Goal: Task Accomplishment & Management: Manage account settings

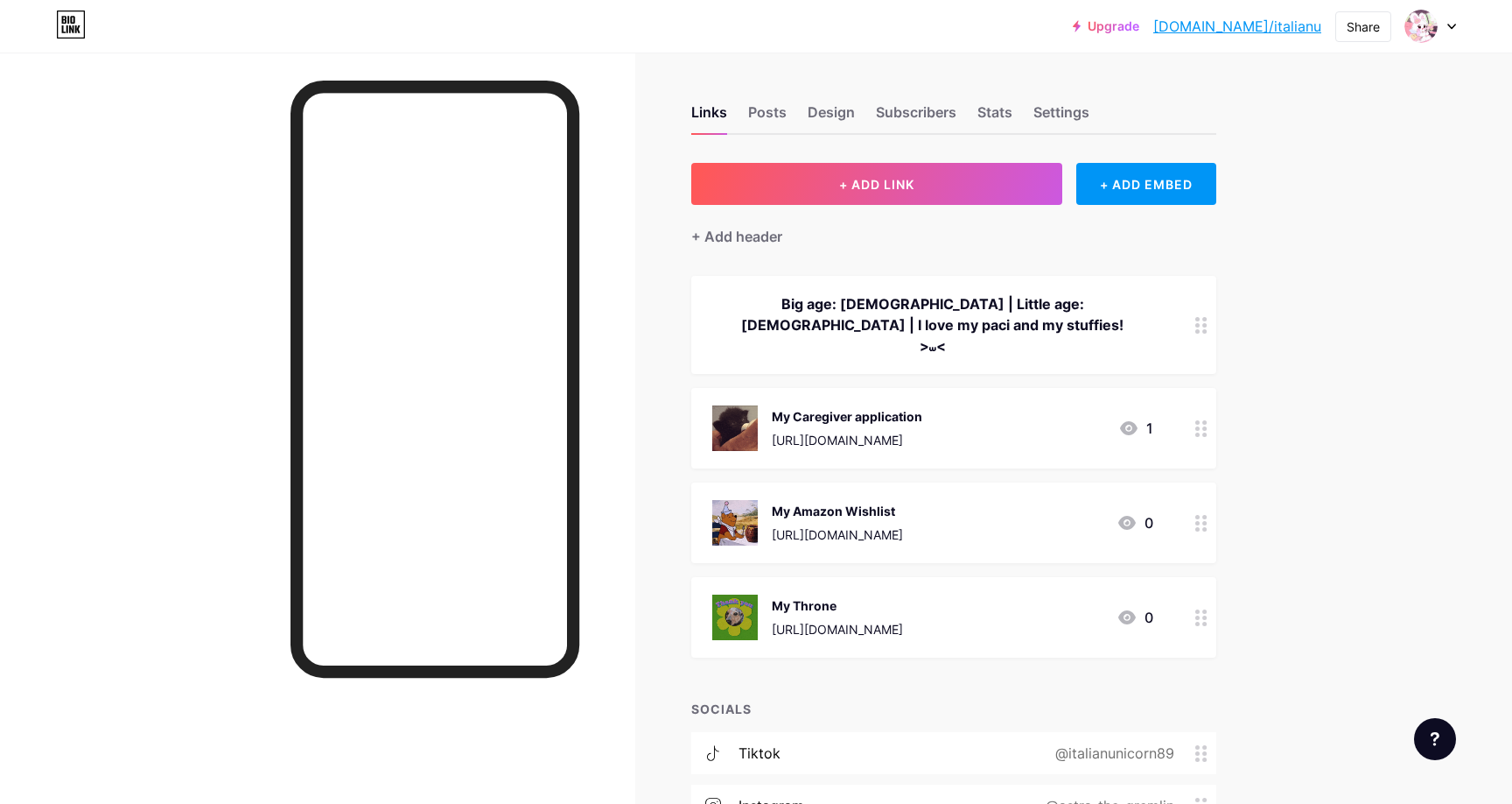
click at [804, 500] on div "My Amazon Wishlist [URL][DOMAIN_NAME]" at bounding box center [838, 523] width 132 height 46
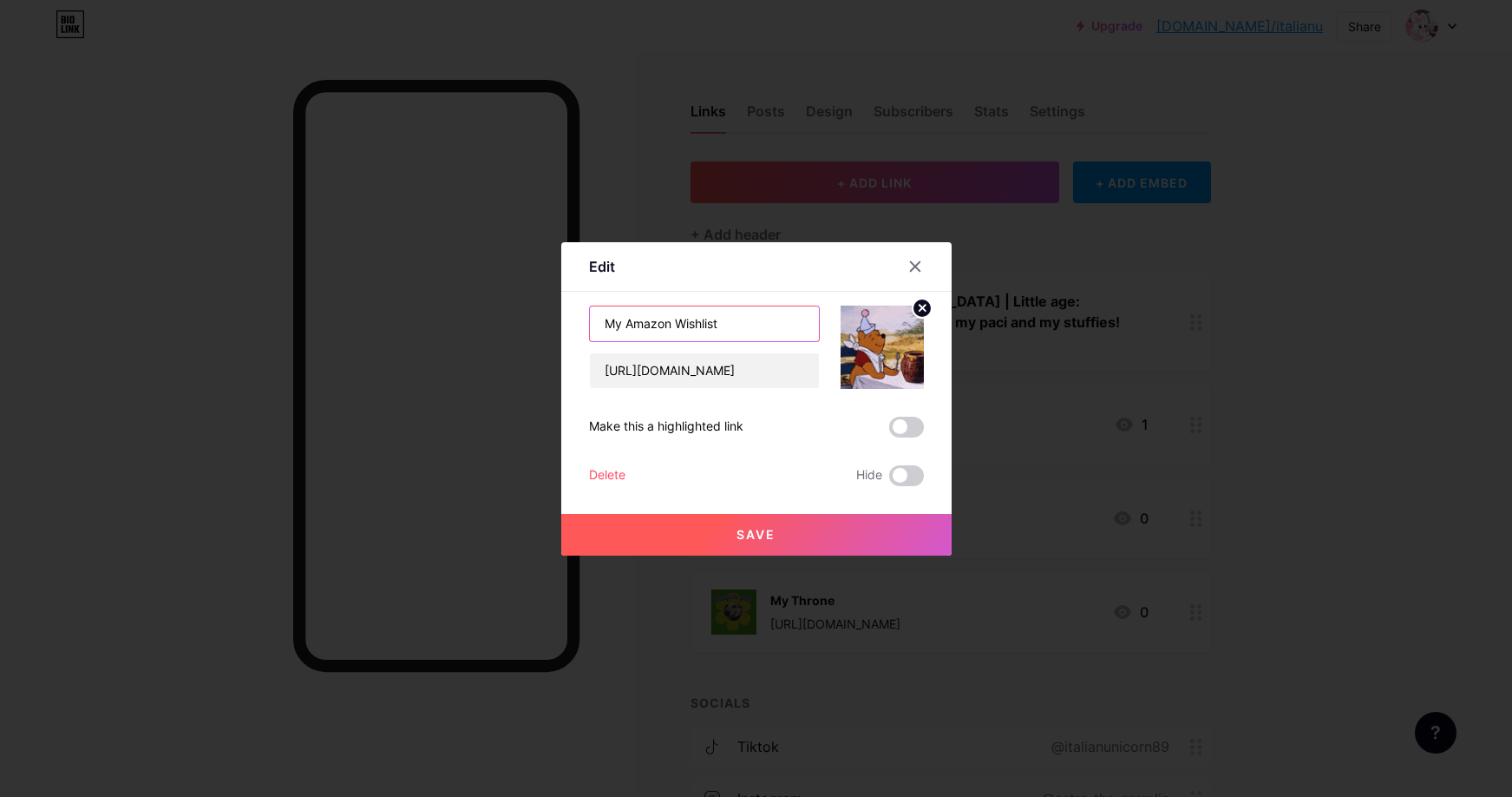
drag, startPoint x: 733, startPoint y: 330, endPoint x: 559, endPoint y: 326, distance: 174.0
click at [559, 326] on div "Edit Content YouTube Play YouTube video without leaving your page. ADD Vimeo Pl…" at bounding box center [756, 398] width 1512 height 797
type input "My Widdle [GEOGRAPHIC_DATA]"
click at [811, 533] on button "Save" at bounding box center [756, 535] width 391 height 42
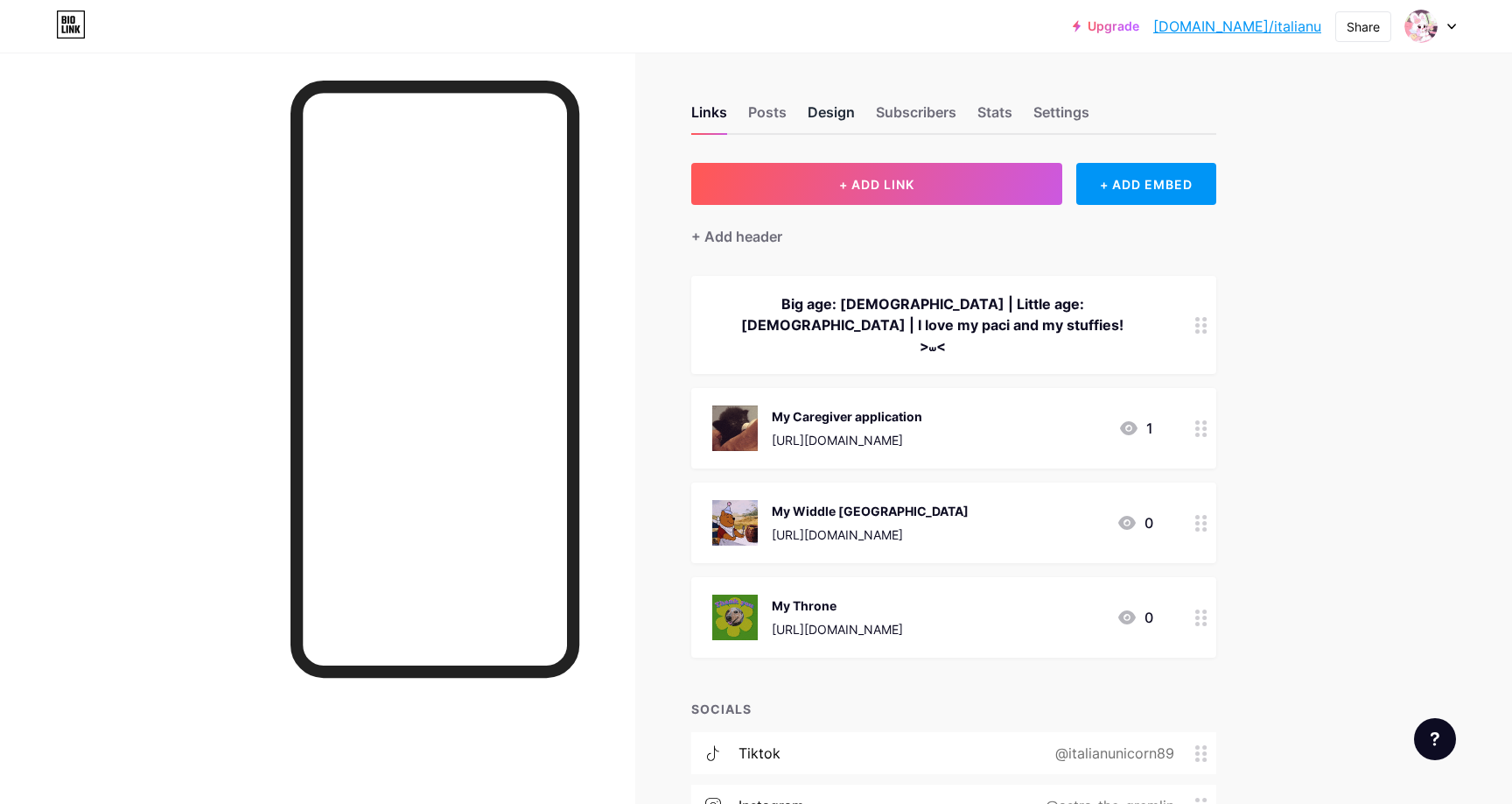
click at [840, 114] on div "Design" at bounding box center [831, 116] width 48 height 32
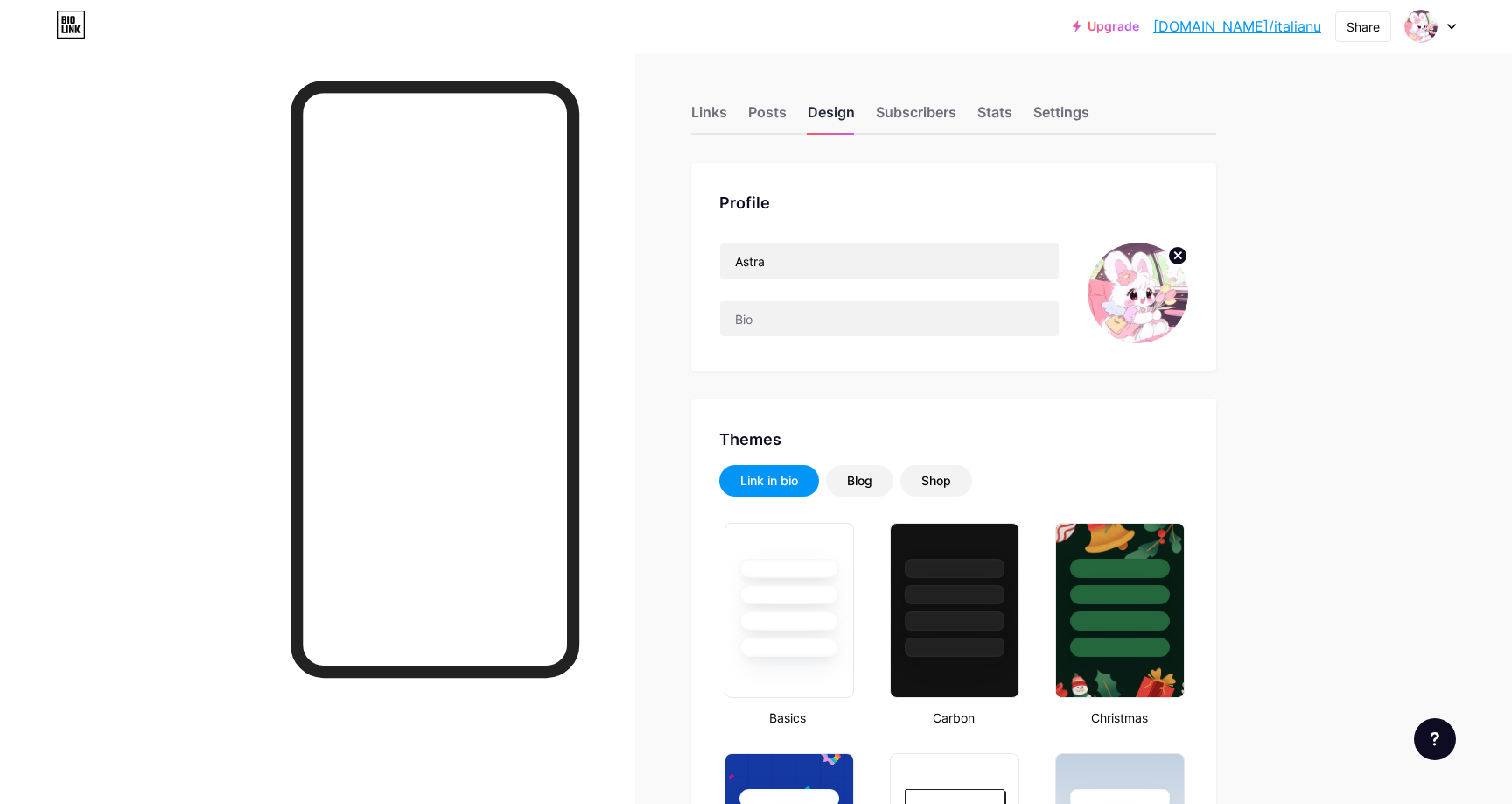
type input "#ffd6de"
type input "#000000"
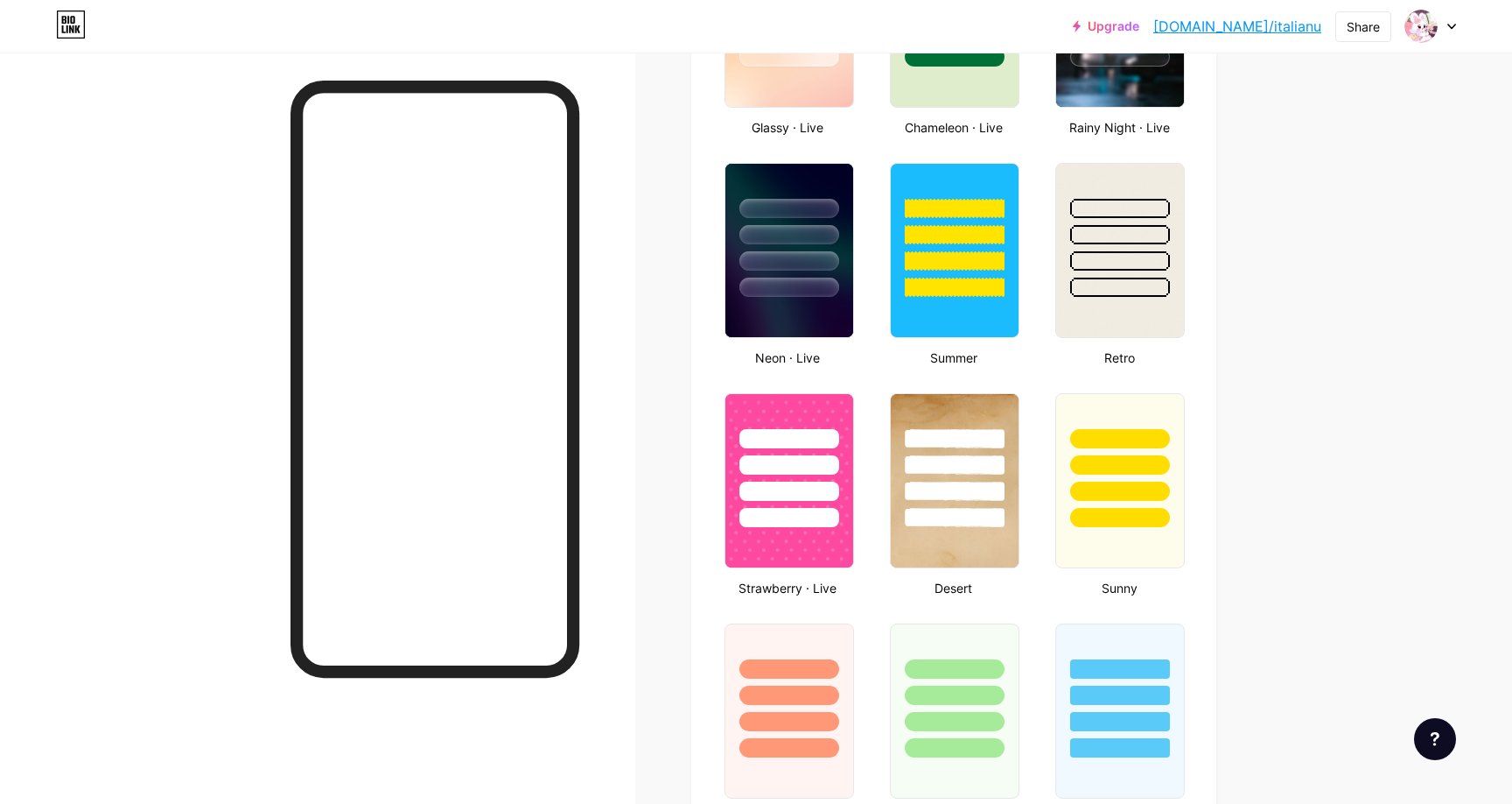
scroll to position [1226, 0]
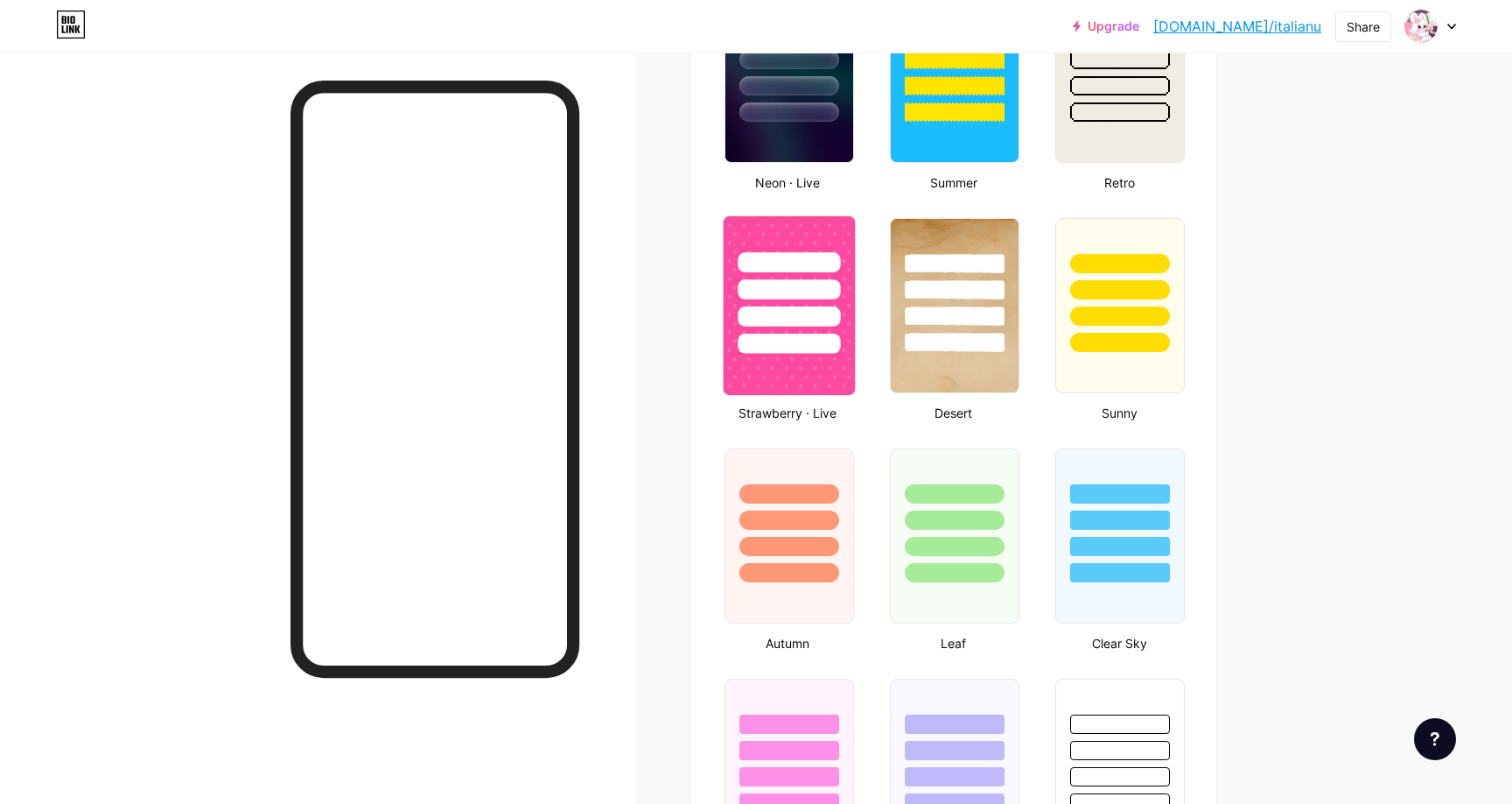
click at [747, 318] on div at bounding box center [788, 316] width 102 height 20
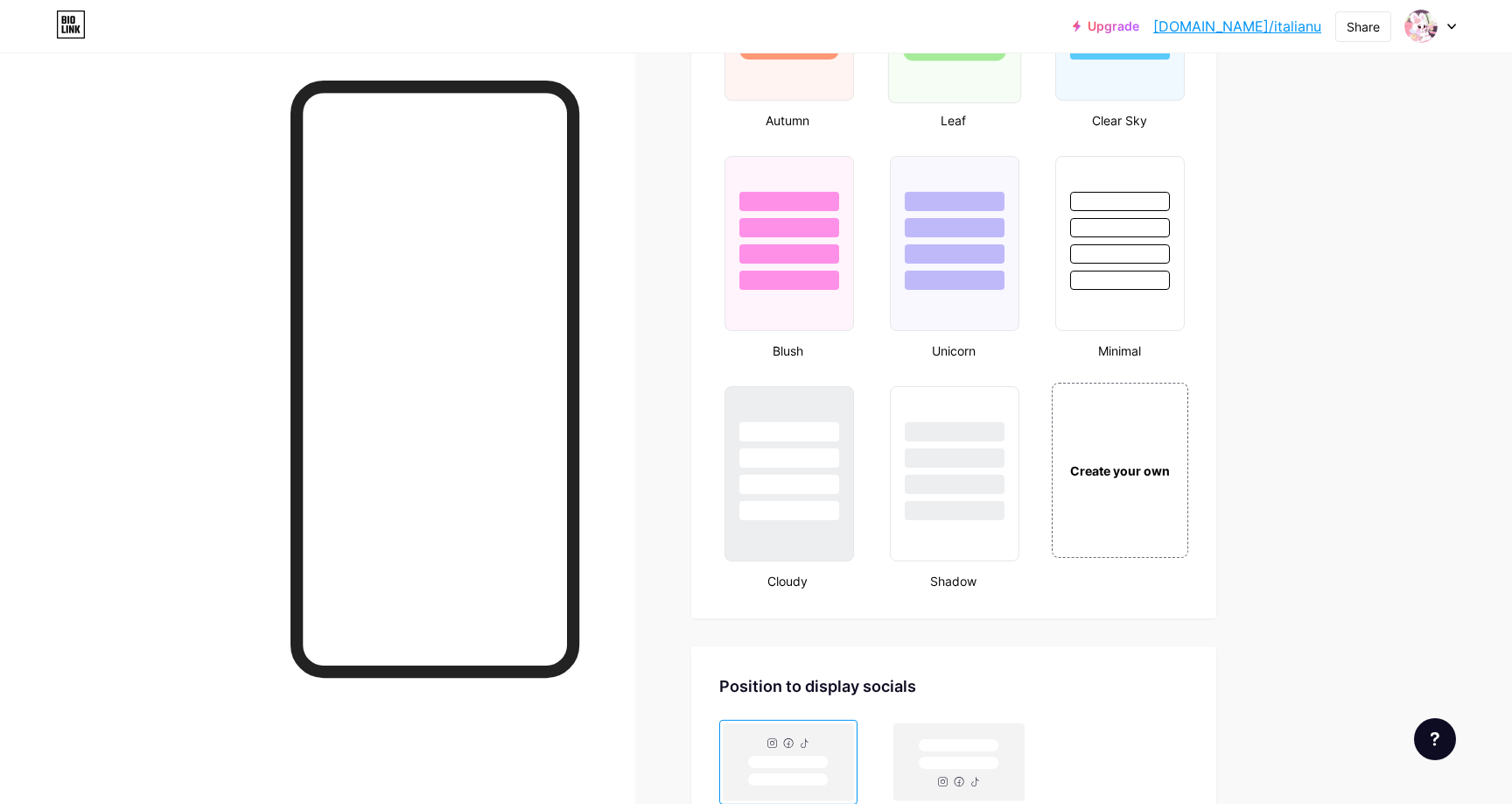
scroll to position [1838, 0]
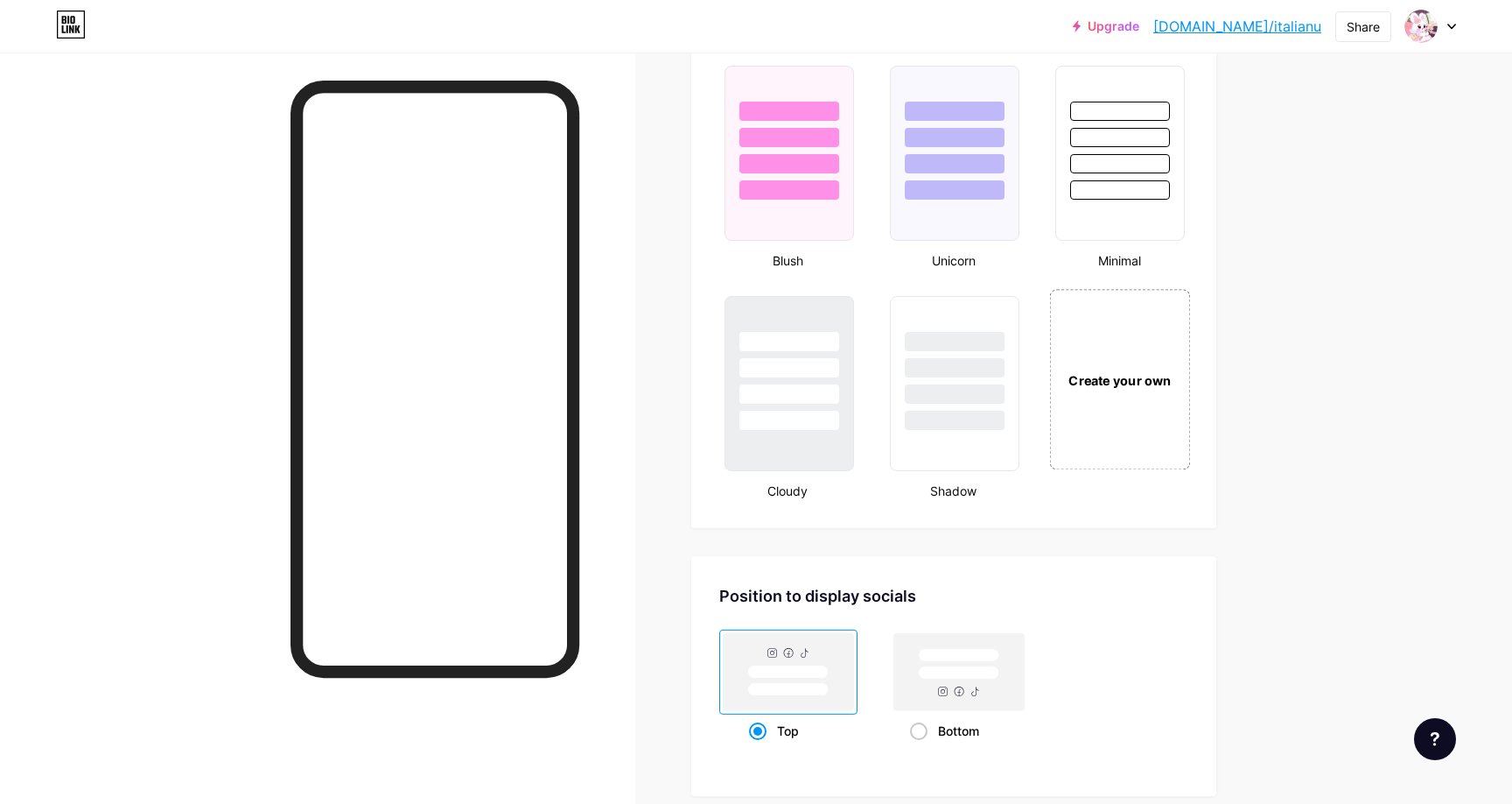
click at [1142, 352] on div "Create your own" at bounding box center [1121, 379] width 141 height 180
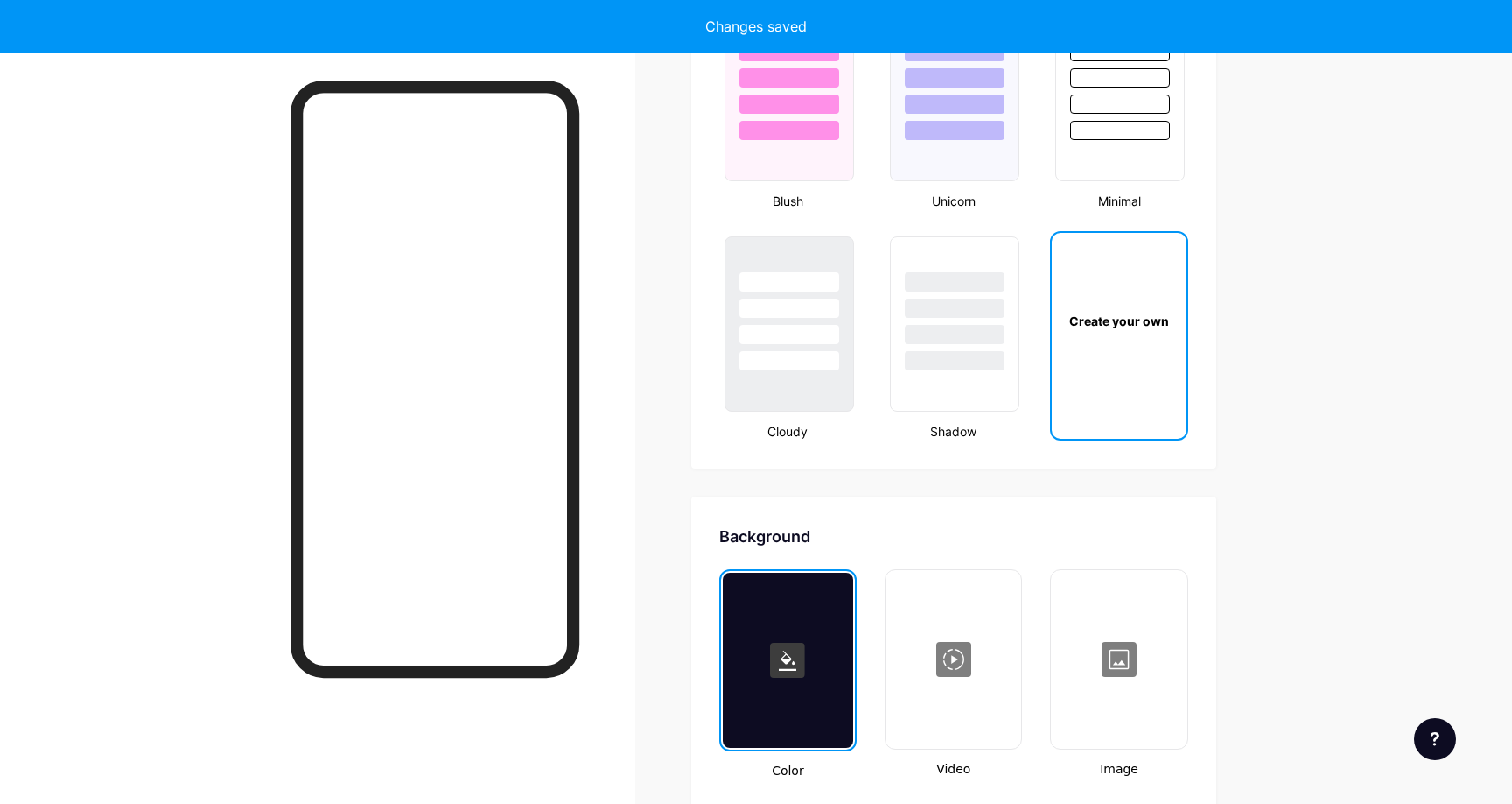
type input "#ffffff"
type input "#000000"
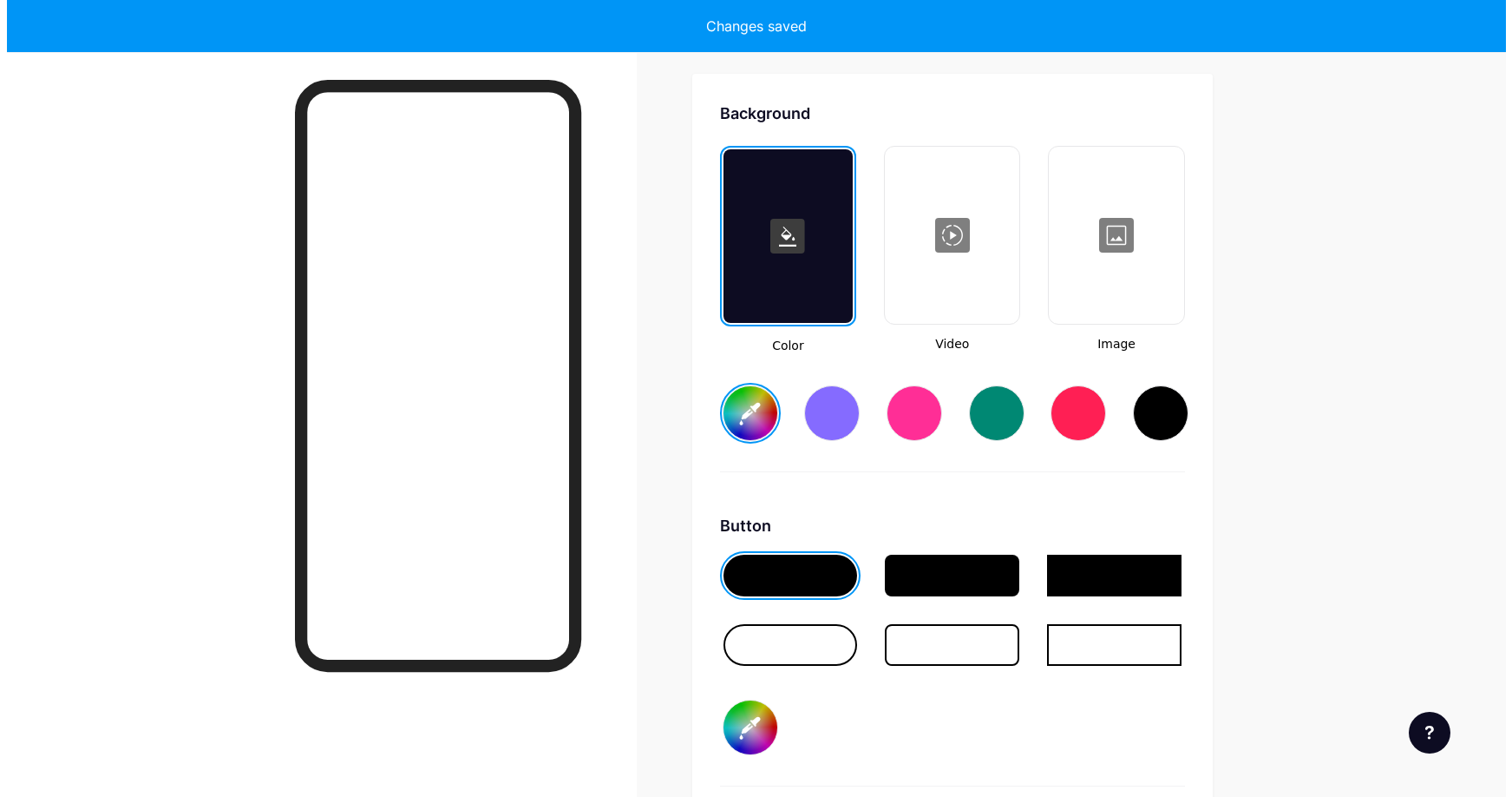
scroll to position [2304, 0]
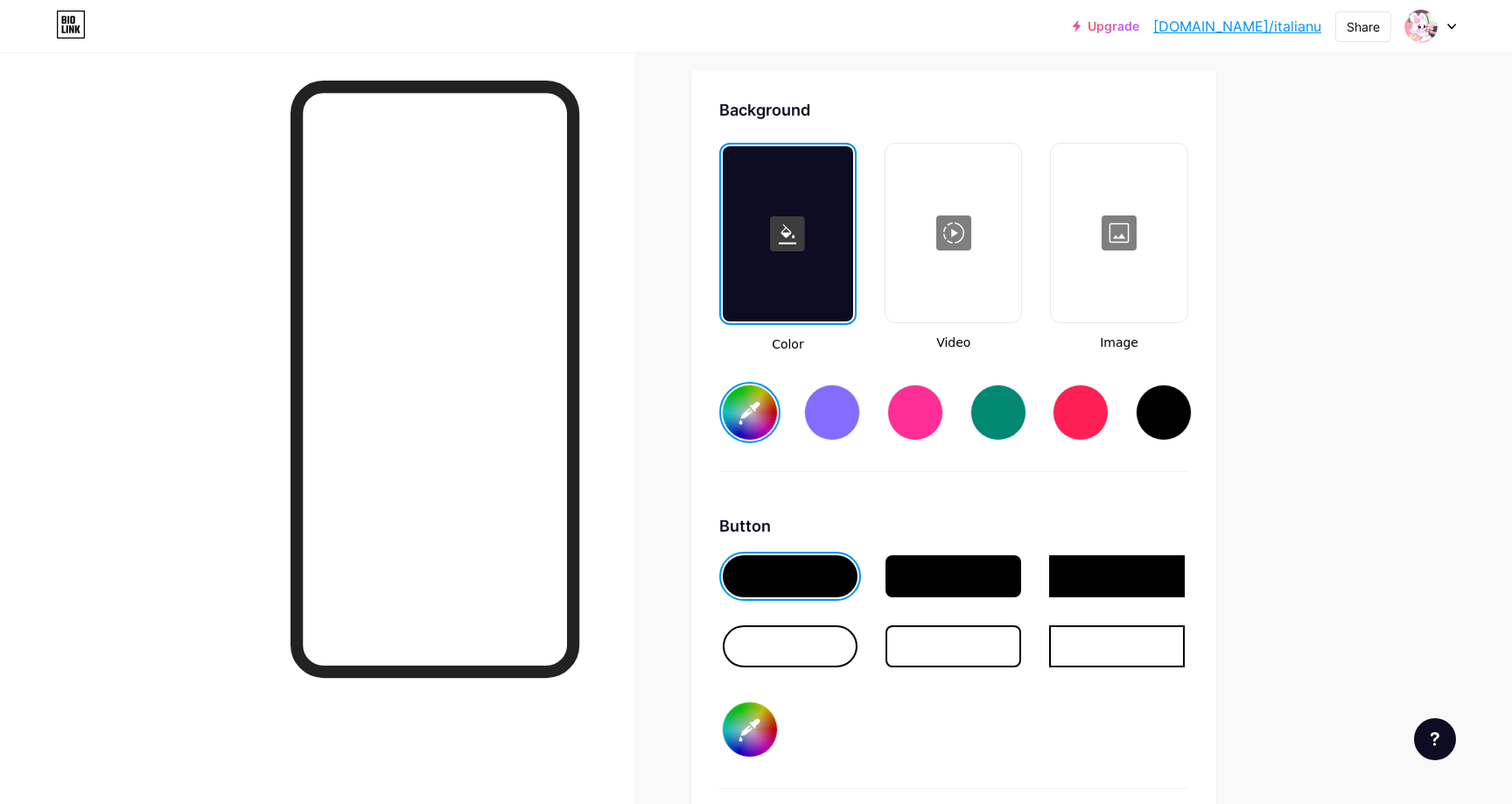
click at [739, 410] on input "#ffffff" at bounding box center [749, 412] width 54 height 54
type input "#f5c2ff"
click at [984, 254] on div at bounding box center [954, 232] width 132 height 175
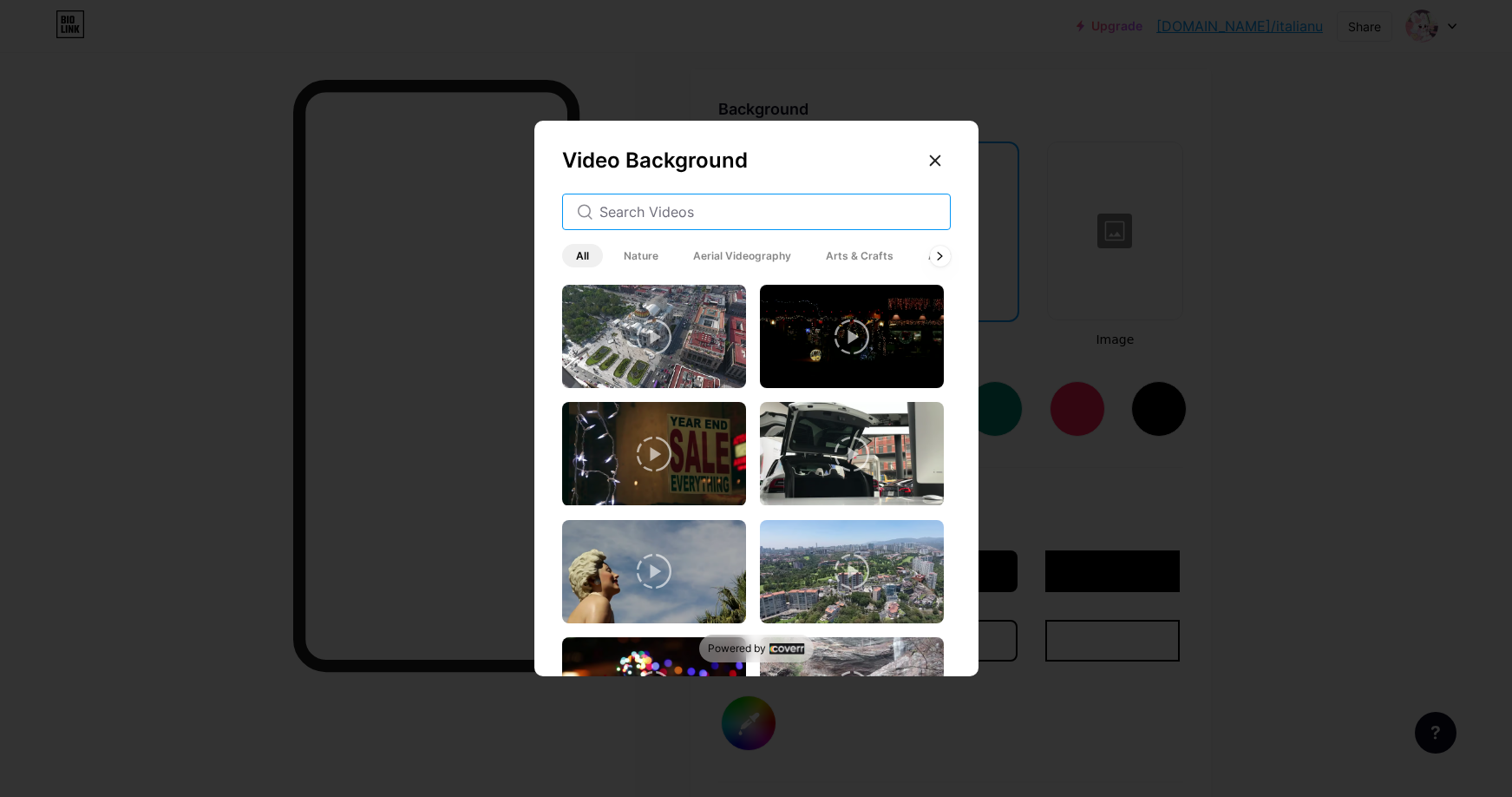
click at [704, 214] on input "text" at bounding box center [768, 212] width 337 height 21
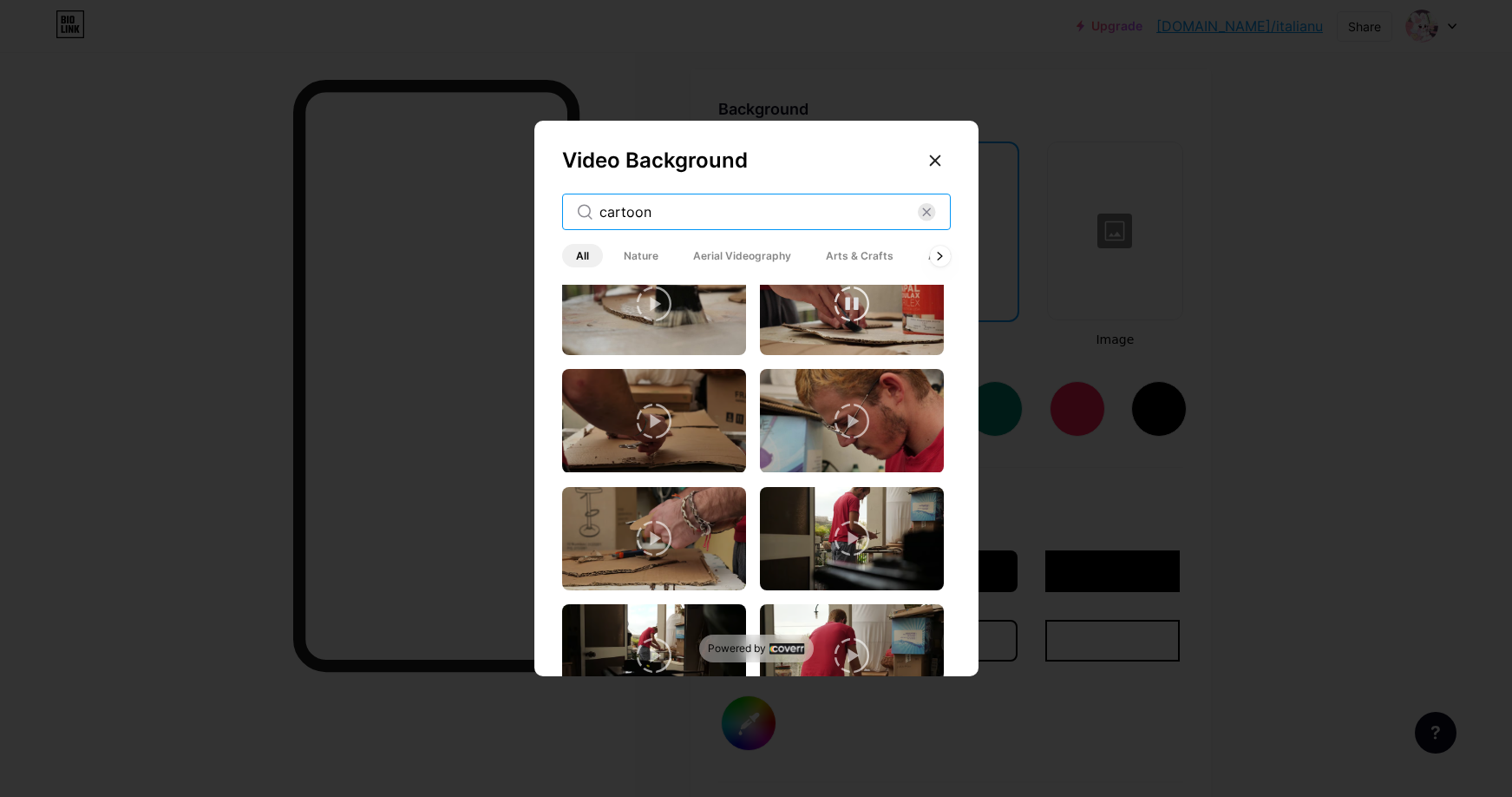
scroll to position [1013, 0]
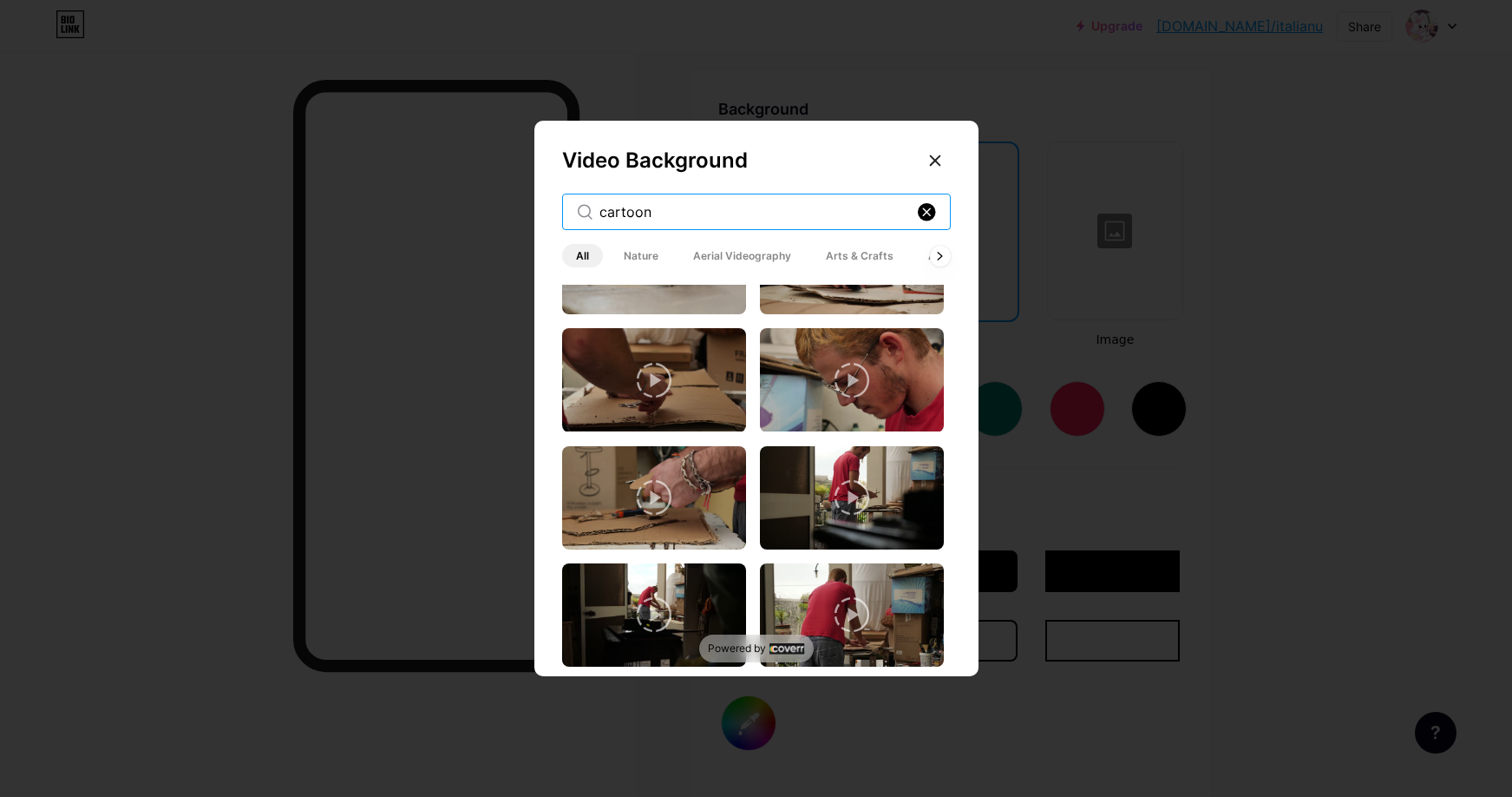
type input "cartoon"
click at [918, 214] on icon at bounding box center [926, 212] width 18 height 18
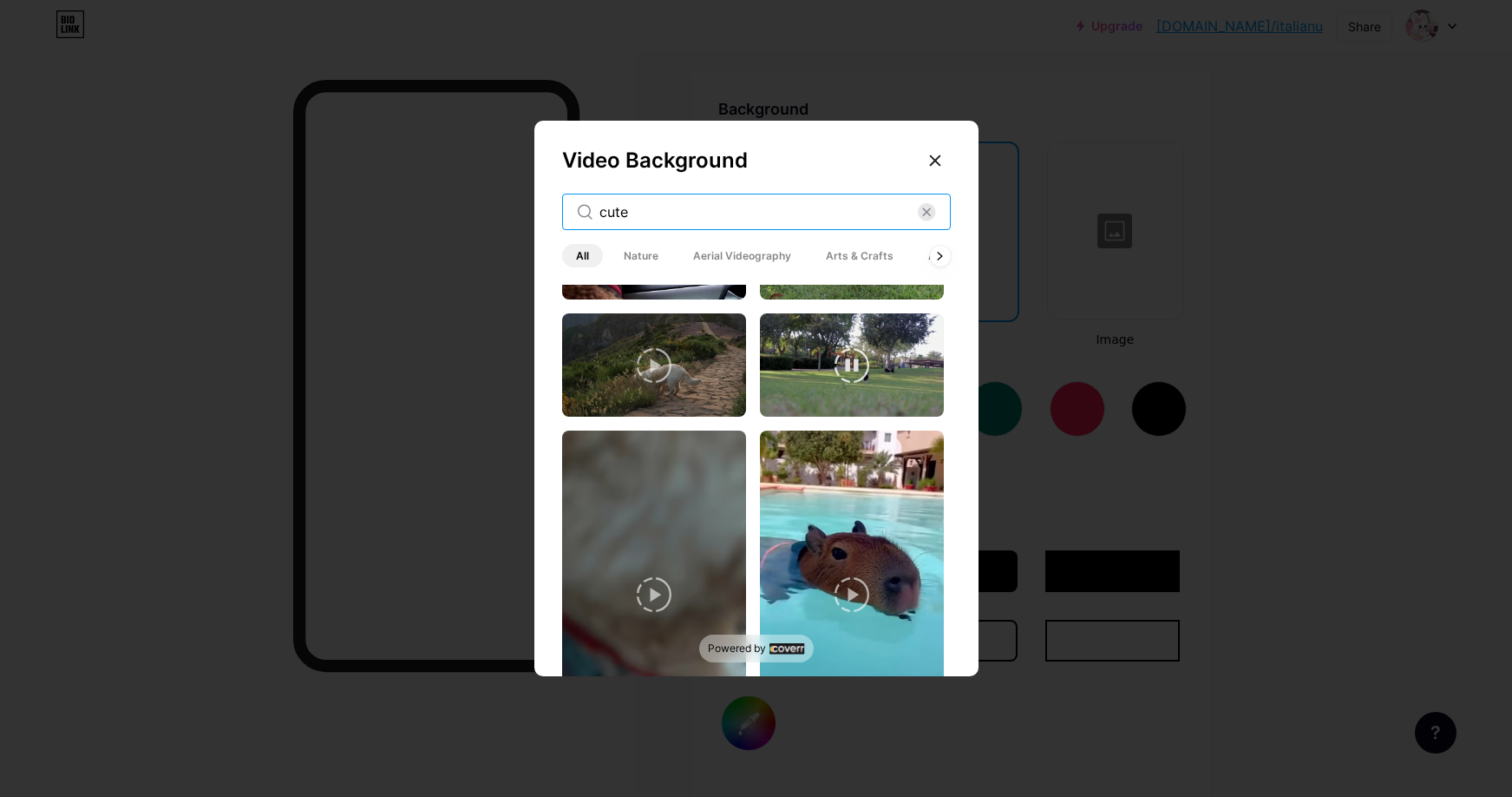
scroll to position [1383, 0]
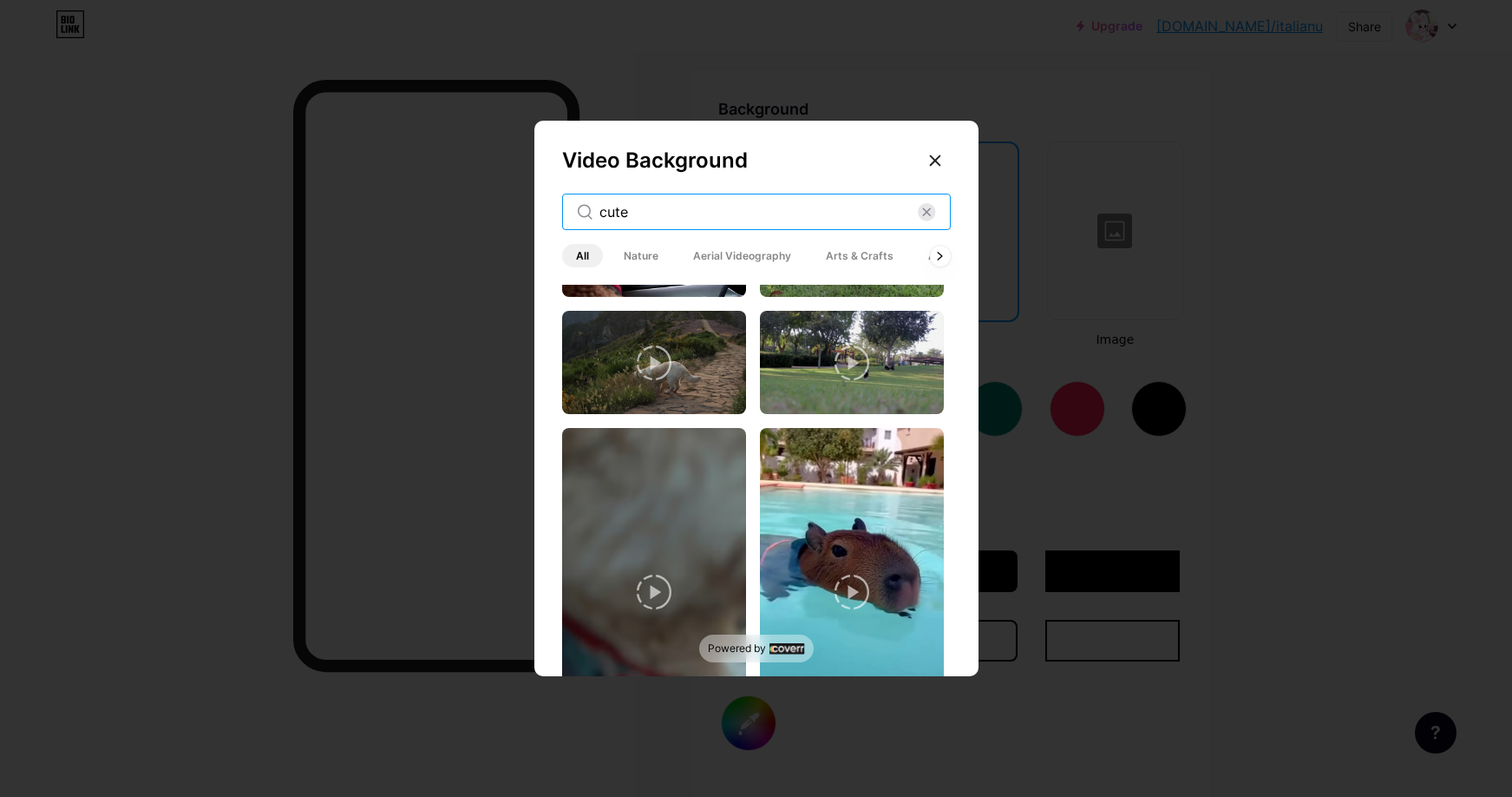
type input "cute"
click at [872, 227] on div "cute" at bounding box center [756, 211] width 389 height 37
click at [936, 220] on div "cute" at bounding box center [756, 211] width 389 height 37
click at [927, 211] on icon at bounding box center [926, 211] width 7 height 7
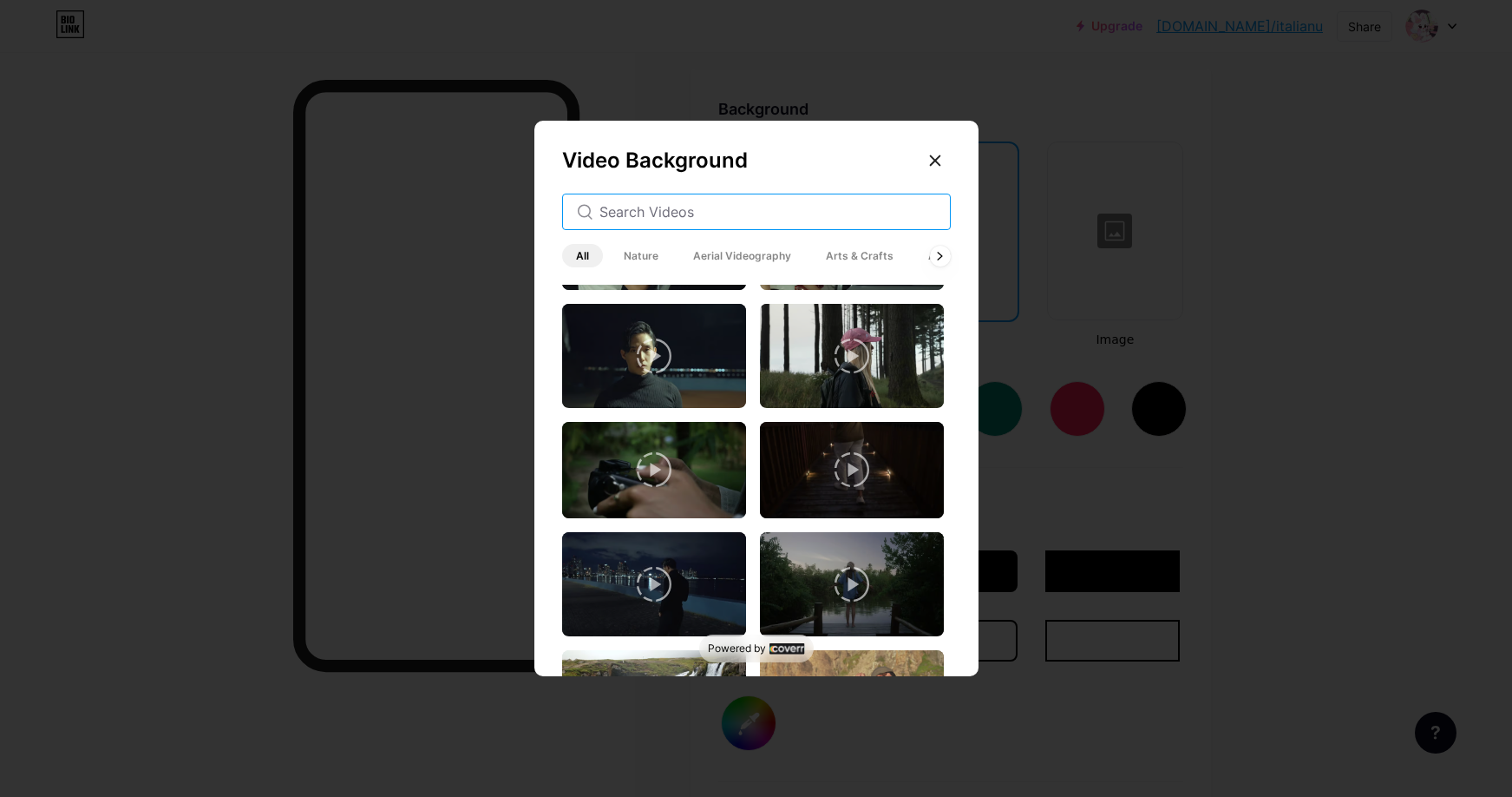
scroll to position [0, 0]
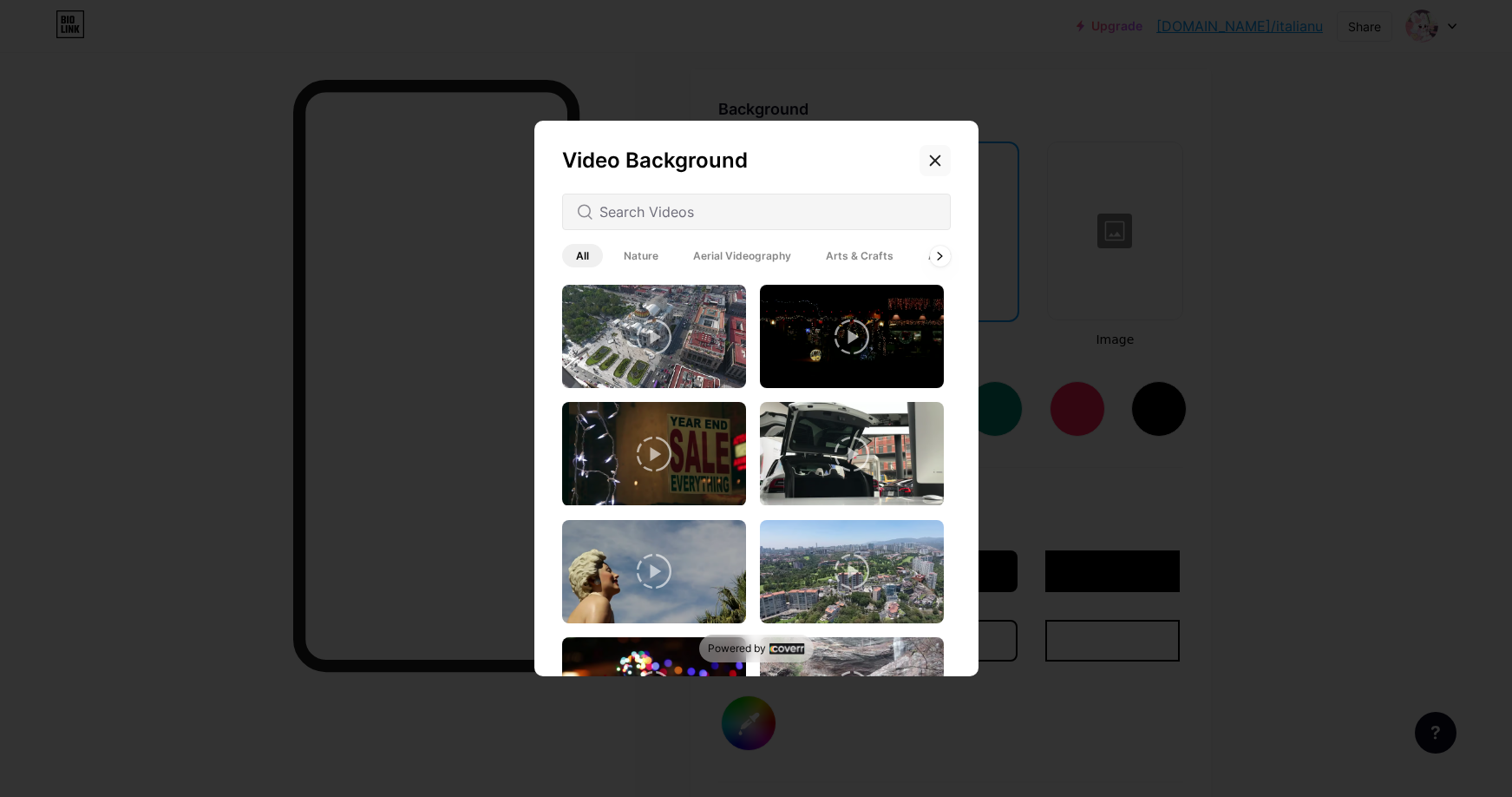
click at [937, 162] on icon at bounding box center [935, 161] width 9 height 9
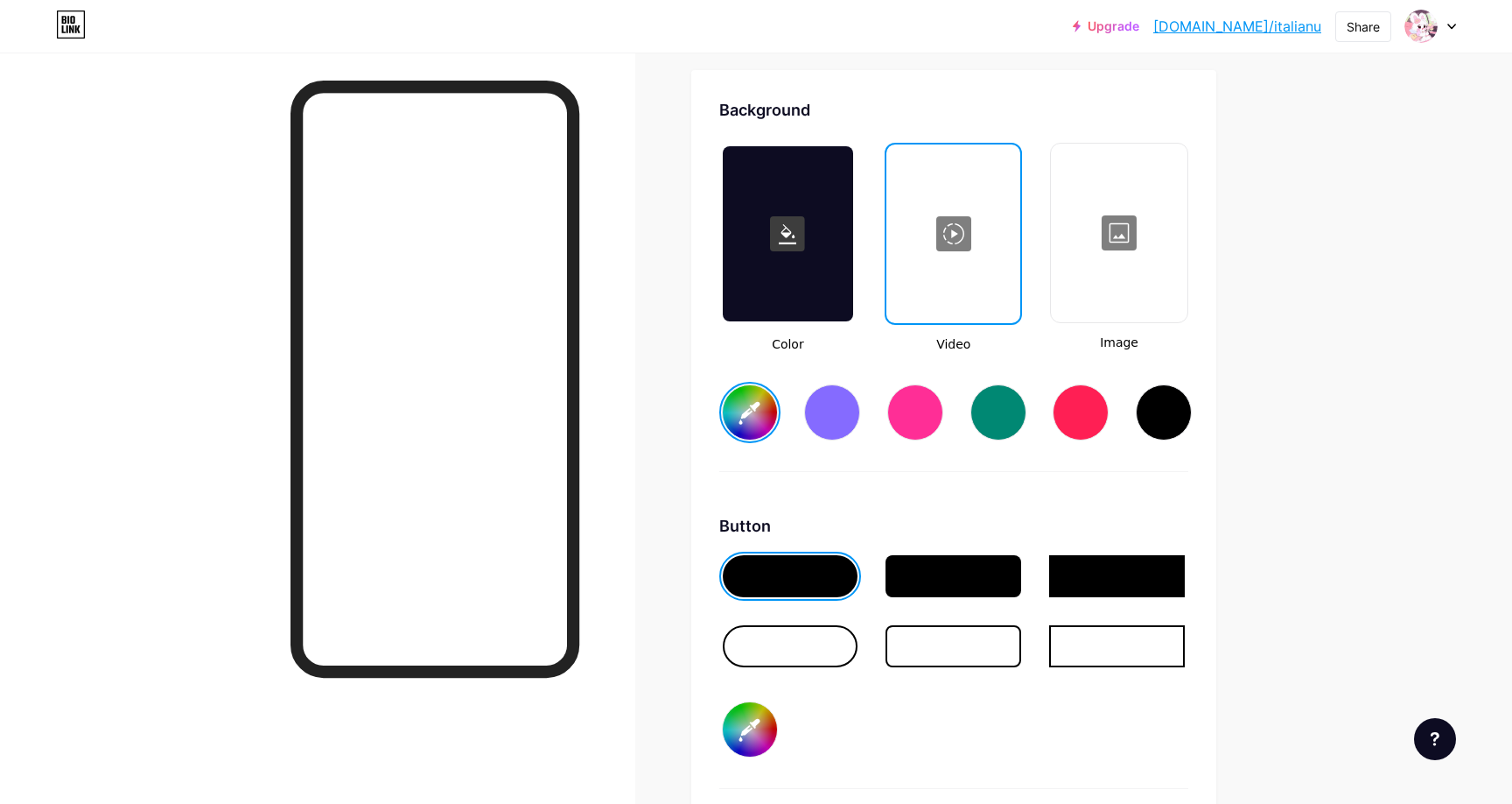
click at [1120, 260] on div at bounding box center [1119, 232] width 132 height 175
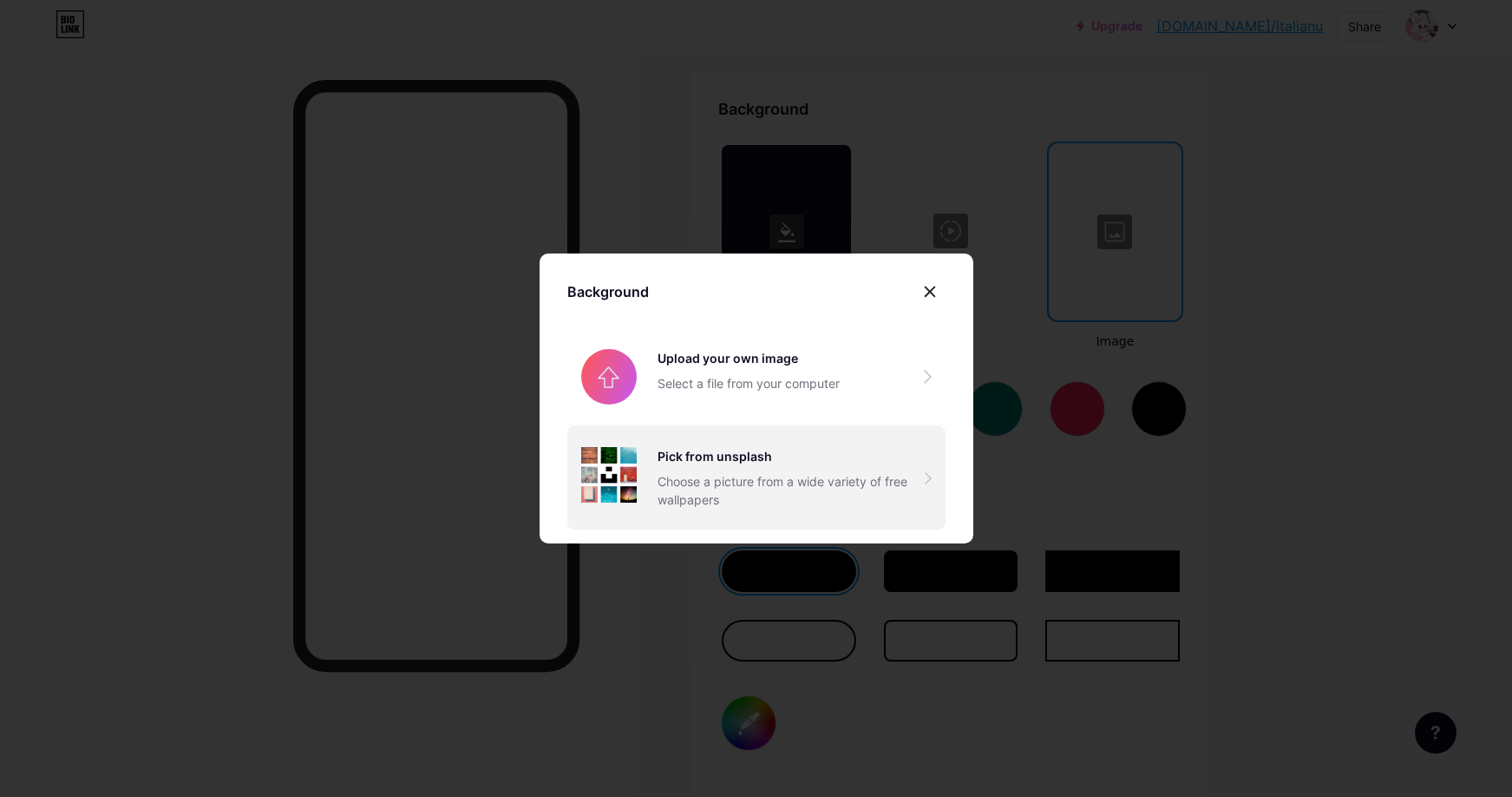
click at [686, 449] on div "Pick from unsplash" at bounding box center [791, 455] width 267 height 18
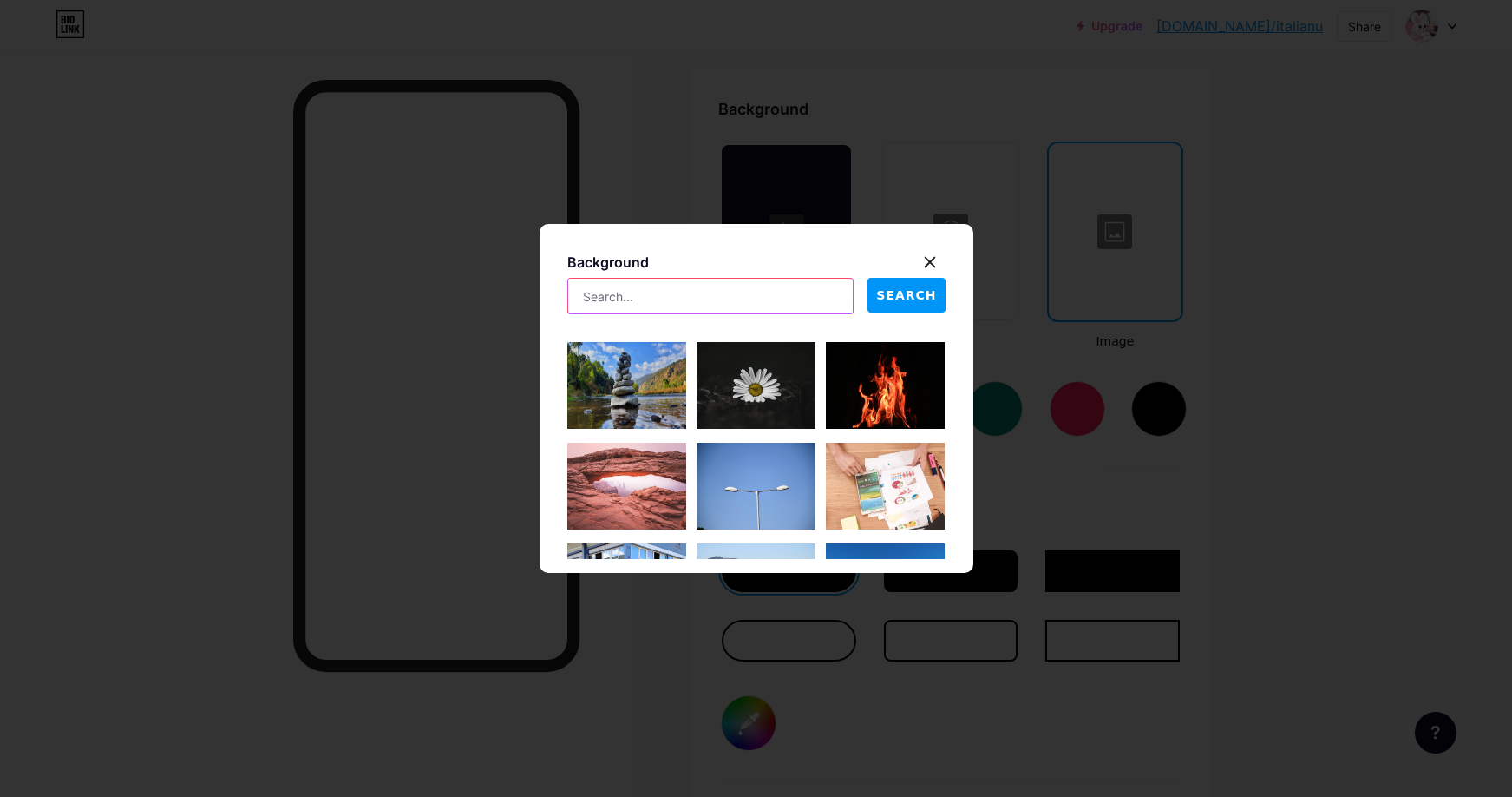
click at [699, 294] on input "text" at bounding box center [712, 295] width 286 height 35
type input "kawaii"
click at [909, 290] on span "SEARCH" at bounding box center [905, 295] width 60 height 18
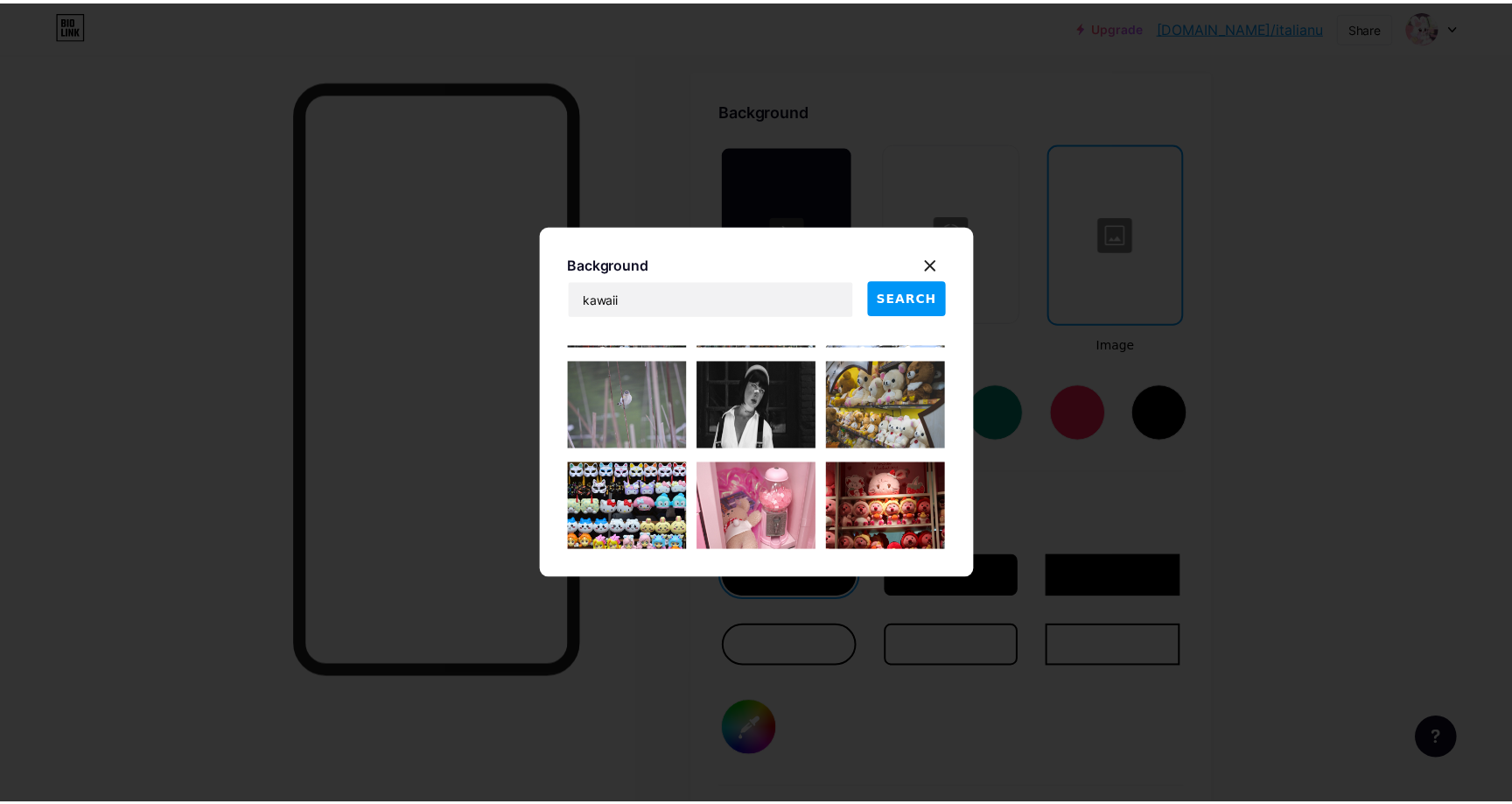
scroll to position [671, 0]
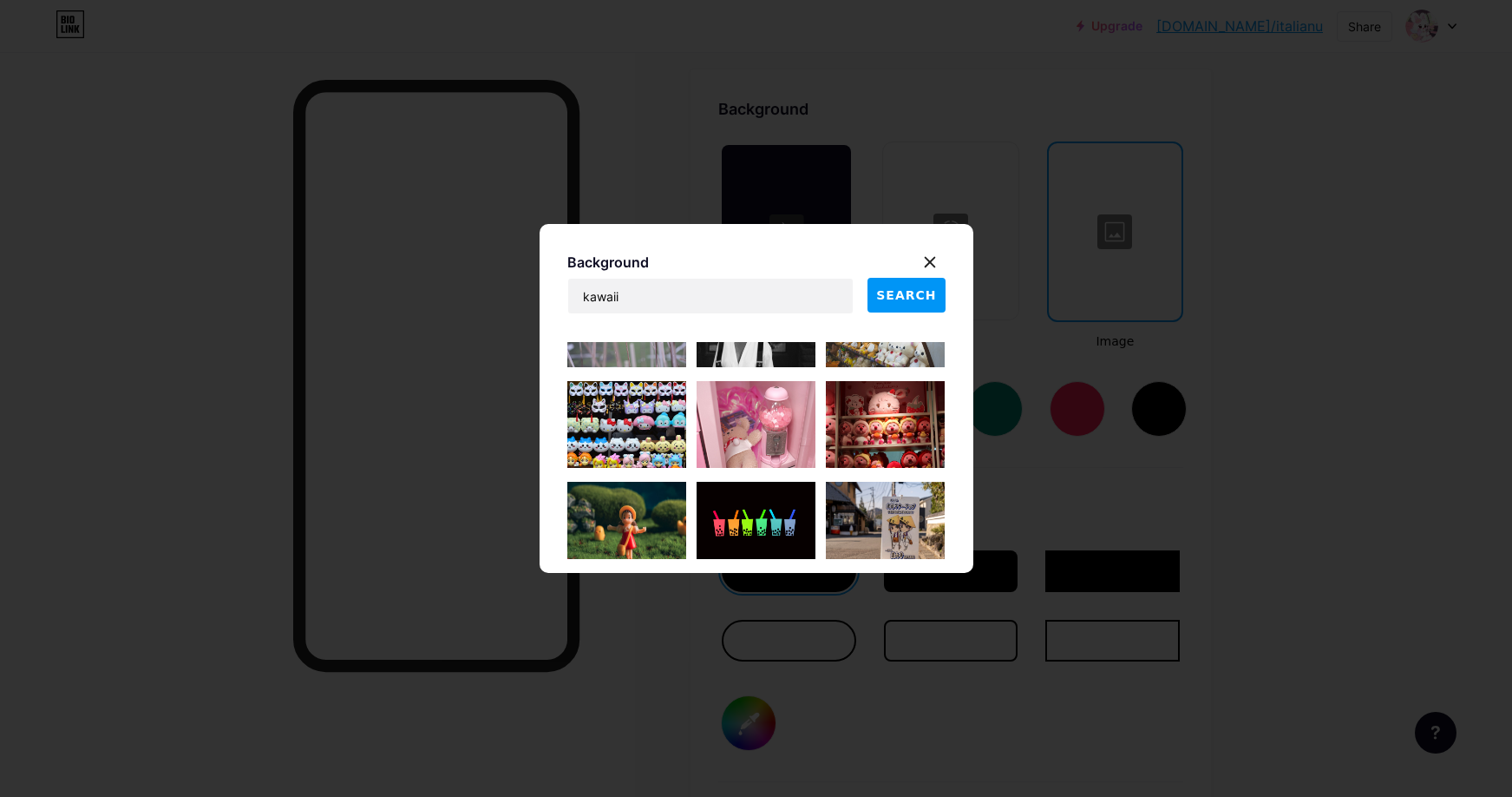
click at [741, 433] on img at bounding box center [756, 424] width 119 height 87
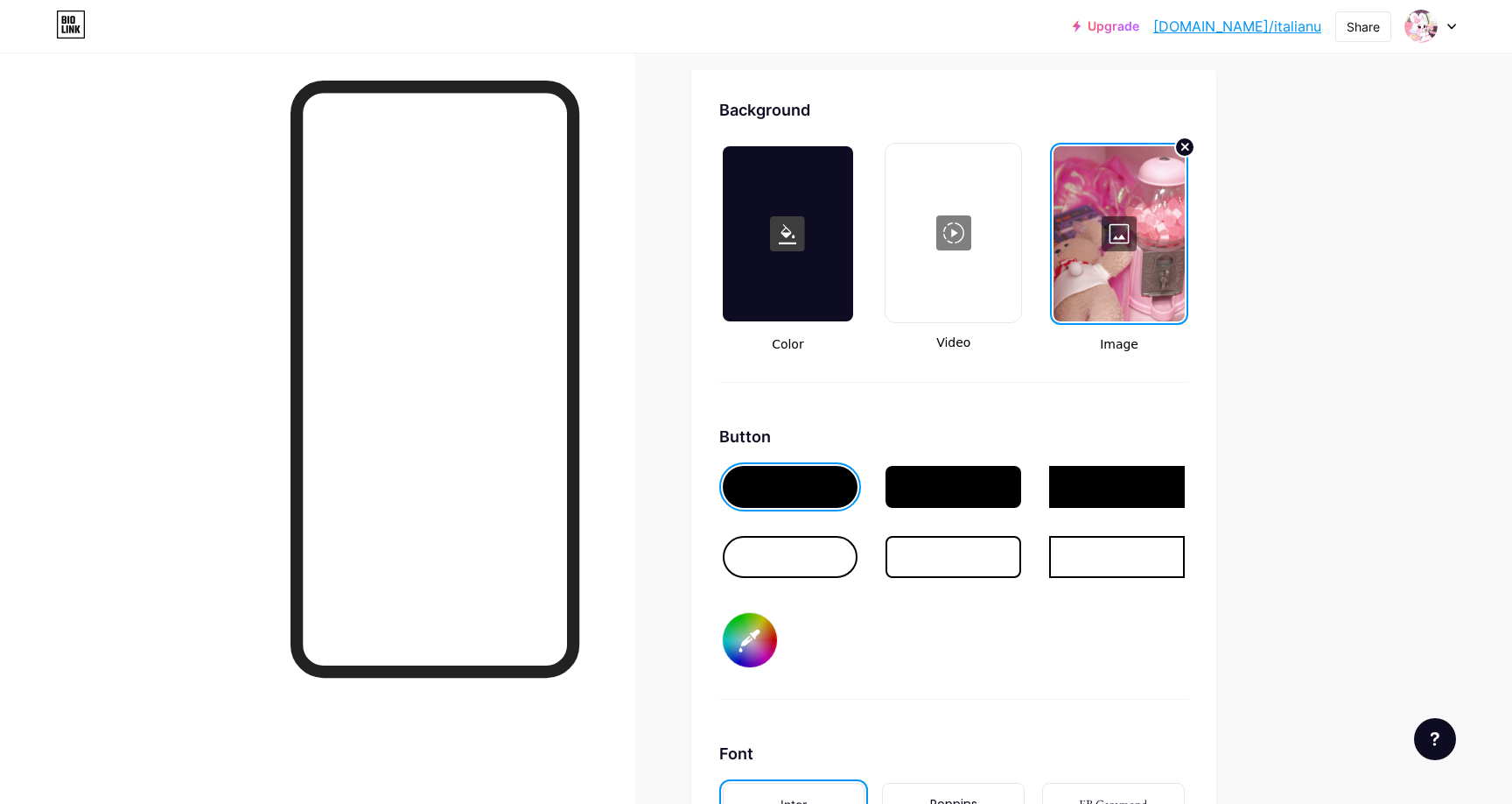
click at [818, 563] on div at bounding box center [790, 557] width 136 height 42
click at [773, 620] on input "#000000" at bounding box center [749, 640] width 54 height 54
drag, startPoint x: 830, startPoint y: 388, endPoint x: 792, endPoint y: 563, distance: 179.1
click at [792, 563] on div "Background Color Video Image Button #000000 Font Inter Poppins EB Garamond TEKO…" at bounding box center [954, 572] width 469 height 947
click at [765, 633] on input "#000000" at bounding box center [749, 640] width 54 height 54
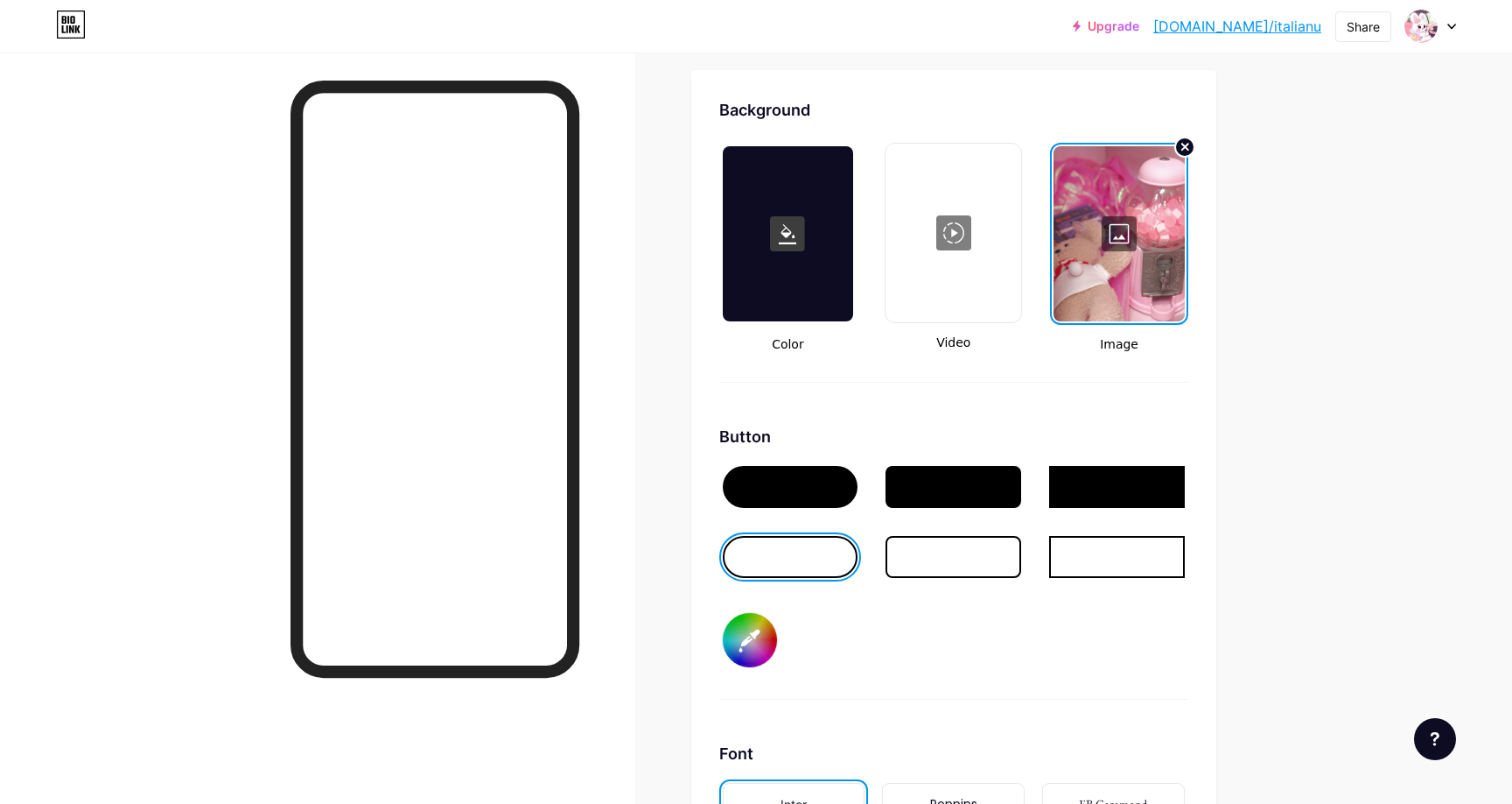
type input "#8bdbfd"
click at [984, 645] on div "Button #8bdbfd" at bounding box center [954, 562] width 469 height 275
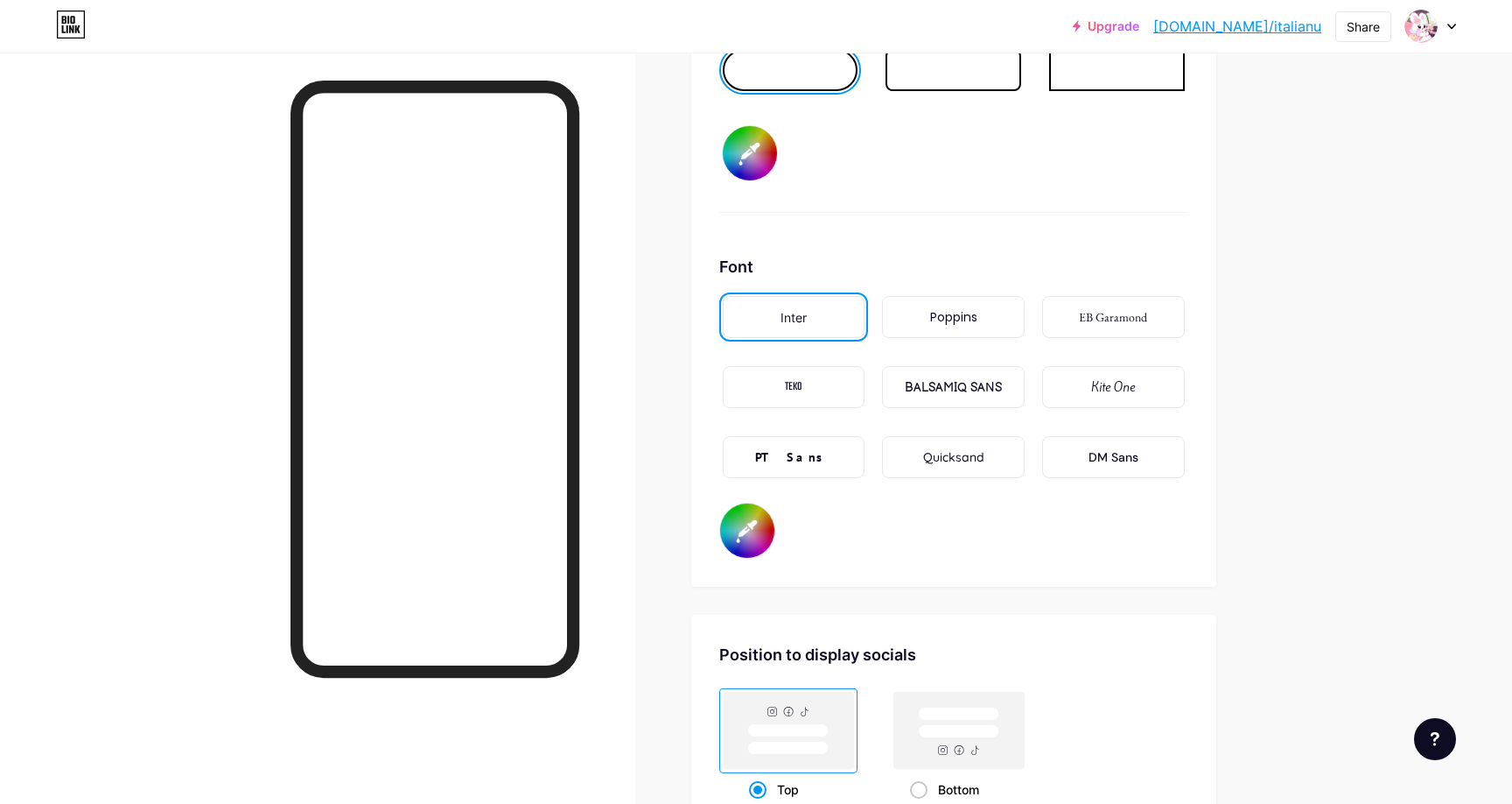
scroll to position [2849, 0]
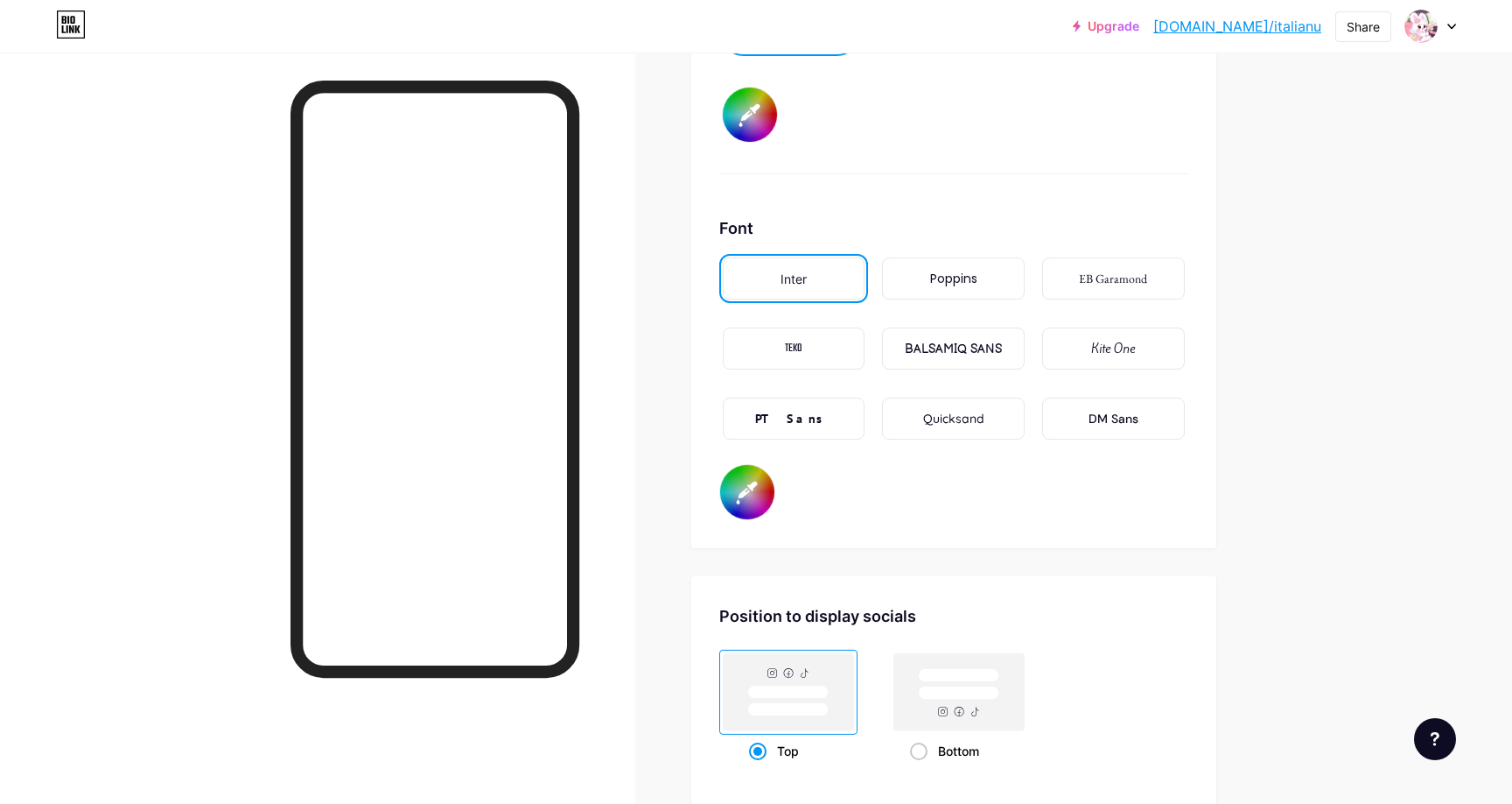
click at [1137, 331] on div "Kite One" at bounding box center [1113, 349] width 142 height 42
click at [831, 356] on div "TEKO" at bounding box center [793, 349] width 142 height 42
click at [1102, 284] on div "EB Garamond" at bounding box center [1113, 278] width 69 height 18
click at [851, 332] on div "TEKO" at bounding box center [793, 349] width 142 height 42
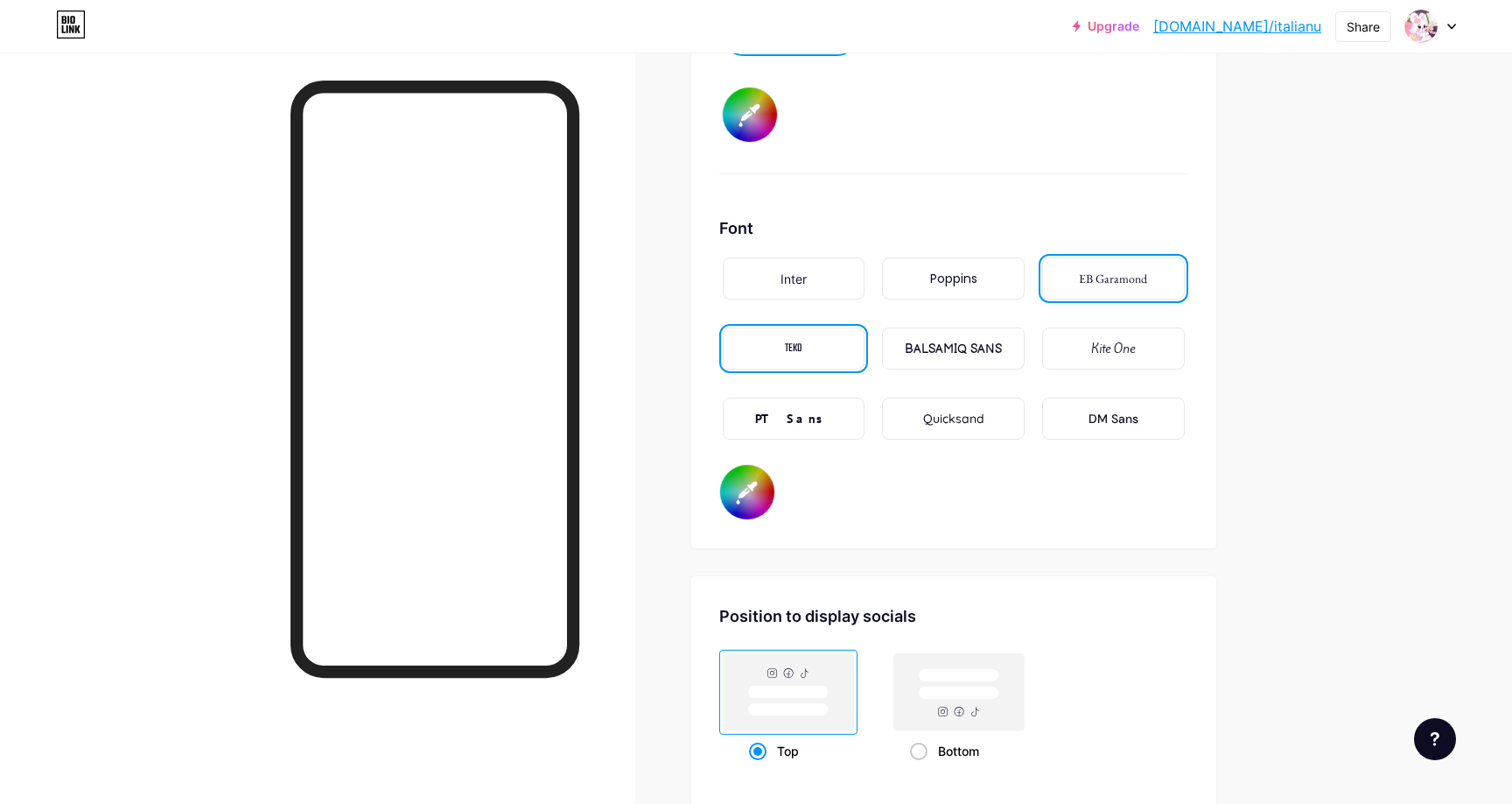
click at [735, 504] on input "#000000" at bounding box center [747, 492] width 54 height 54
type input "#70baff"
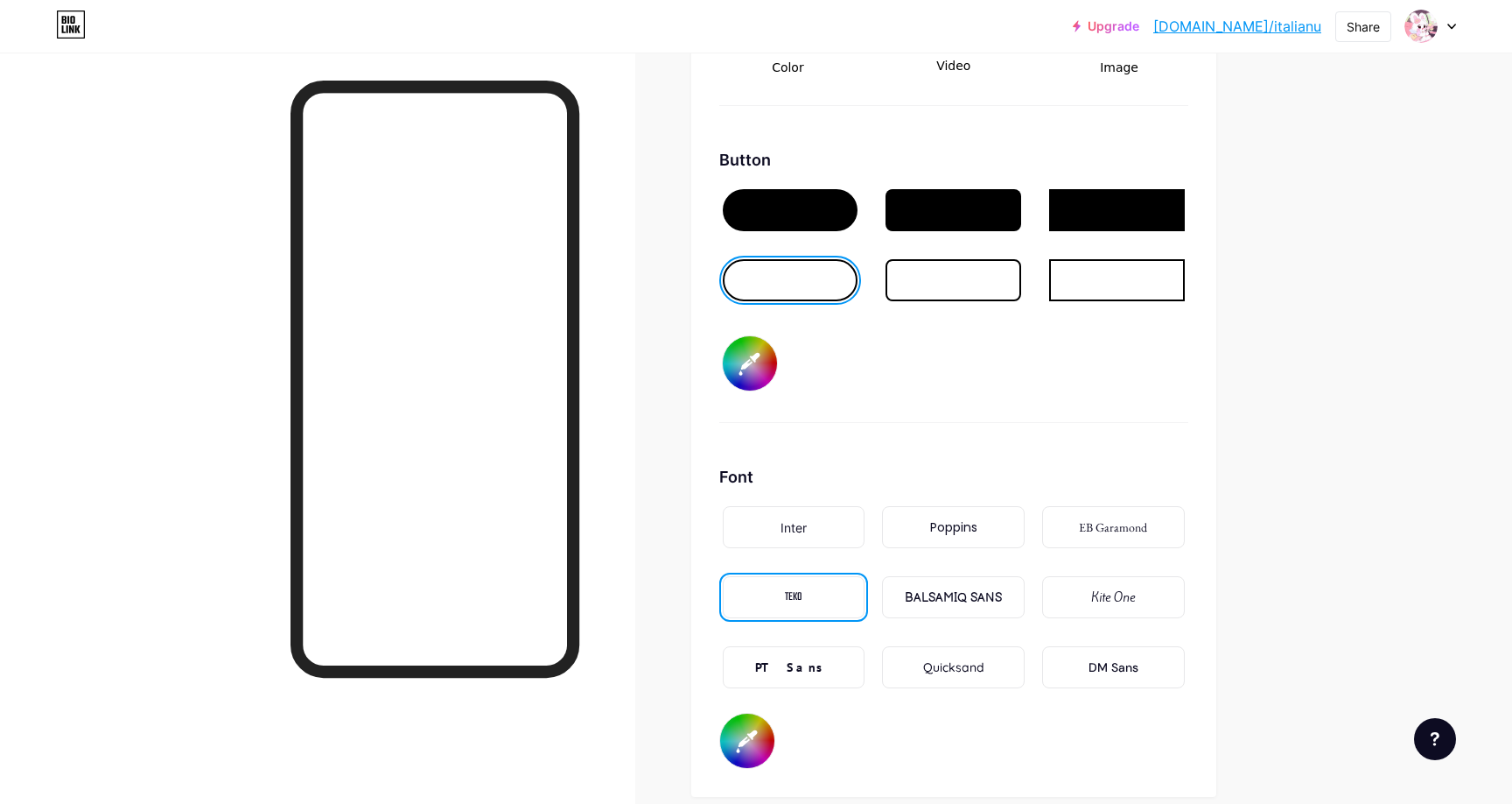
scroll to position [2587, 0]
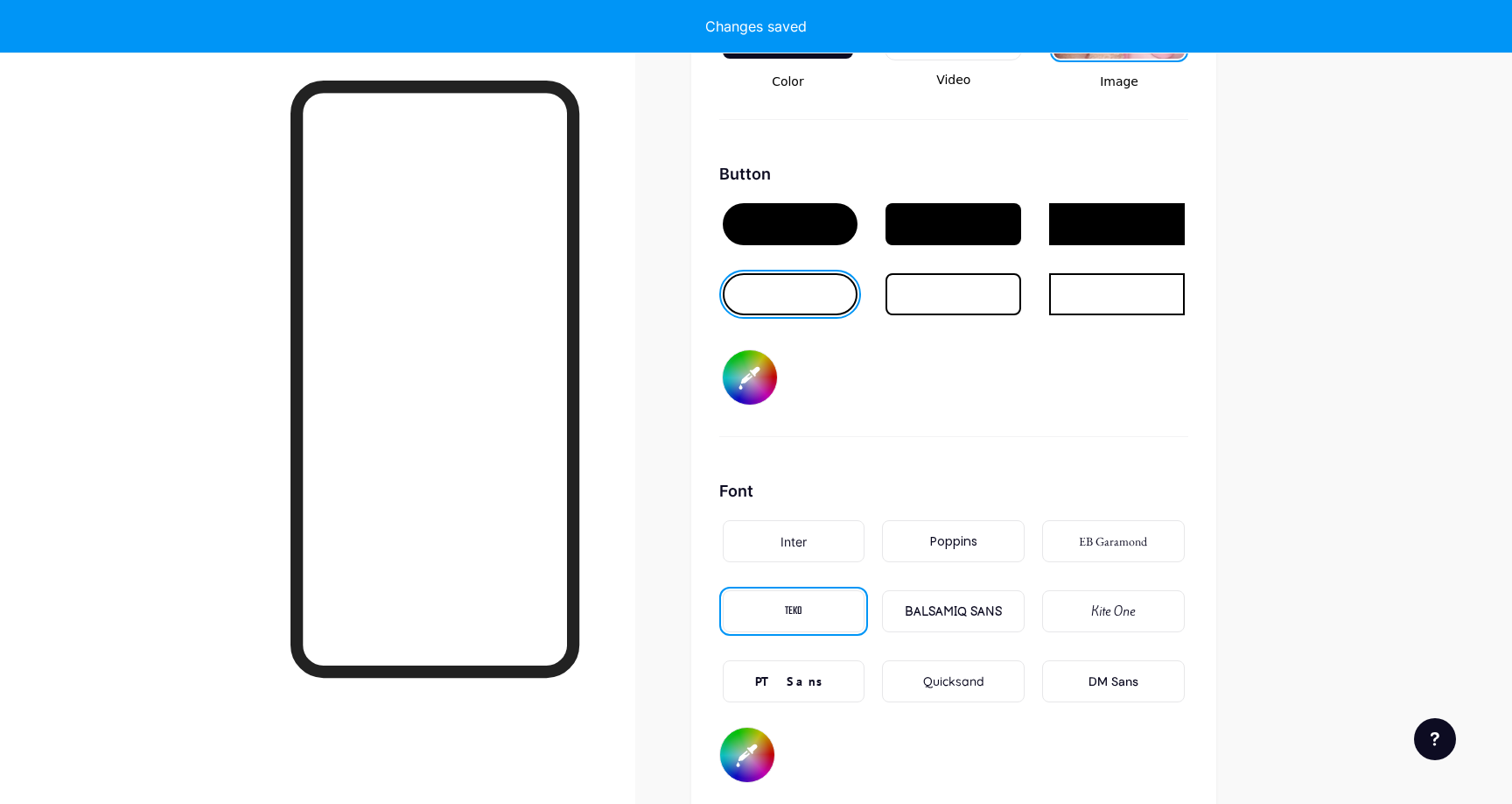
click at [846, 235] on div at bounding box center [790, 224] width 136 height 42
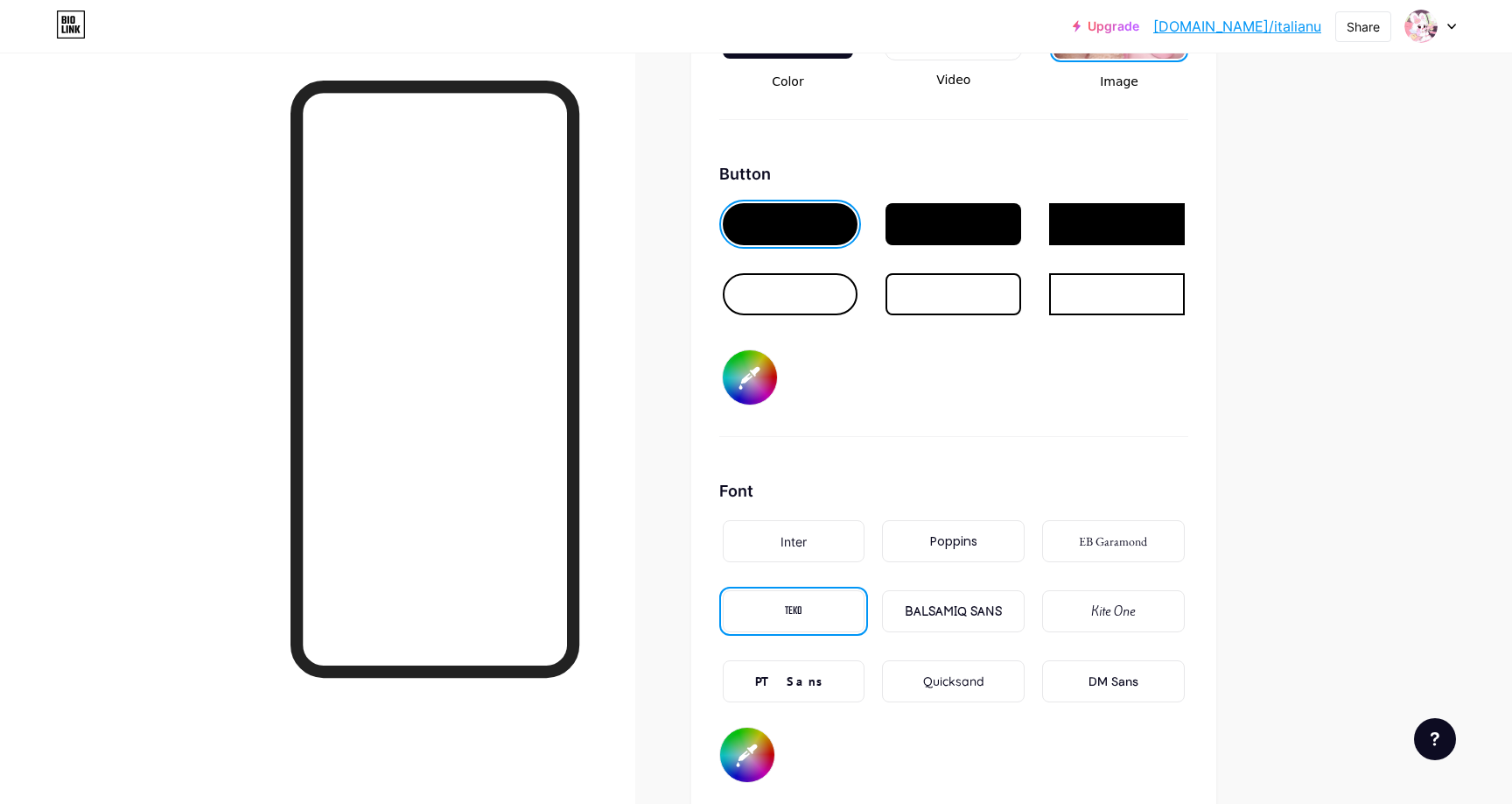
click at [754, 389] on input "#8bdbfd" at bounding box center [749, 377] width 54 height 54
type input "#ff3d77"
click at [1042, 437] on div "Background Color Video Image Button #ff3d77 Font Inter Poppins EB Garamond TEKO…" at bounding box center [954, 309] width 469 height 947
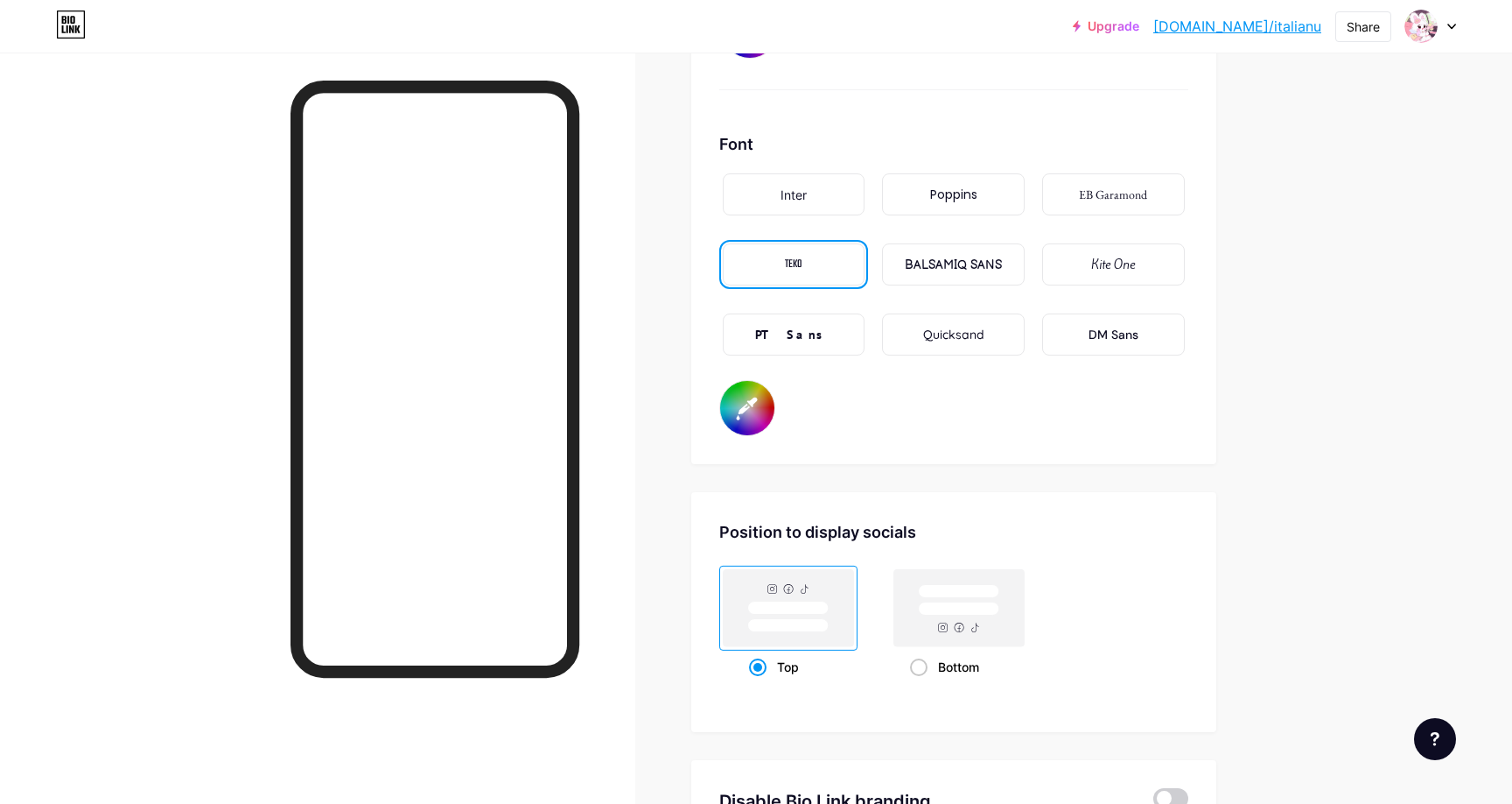
scroll to position [2937, 0]
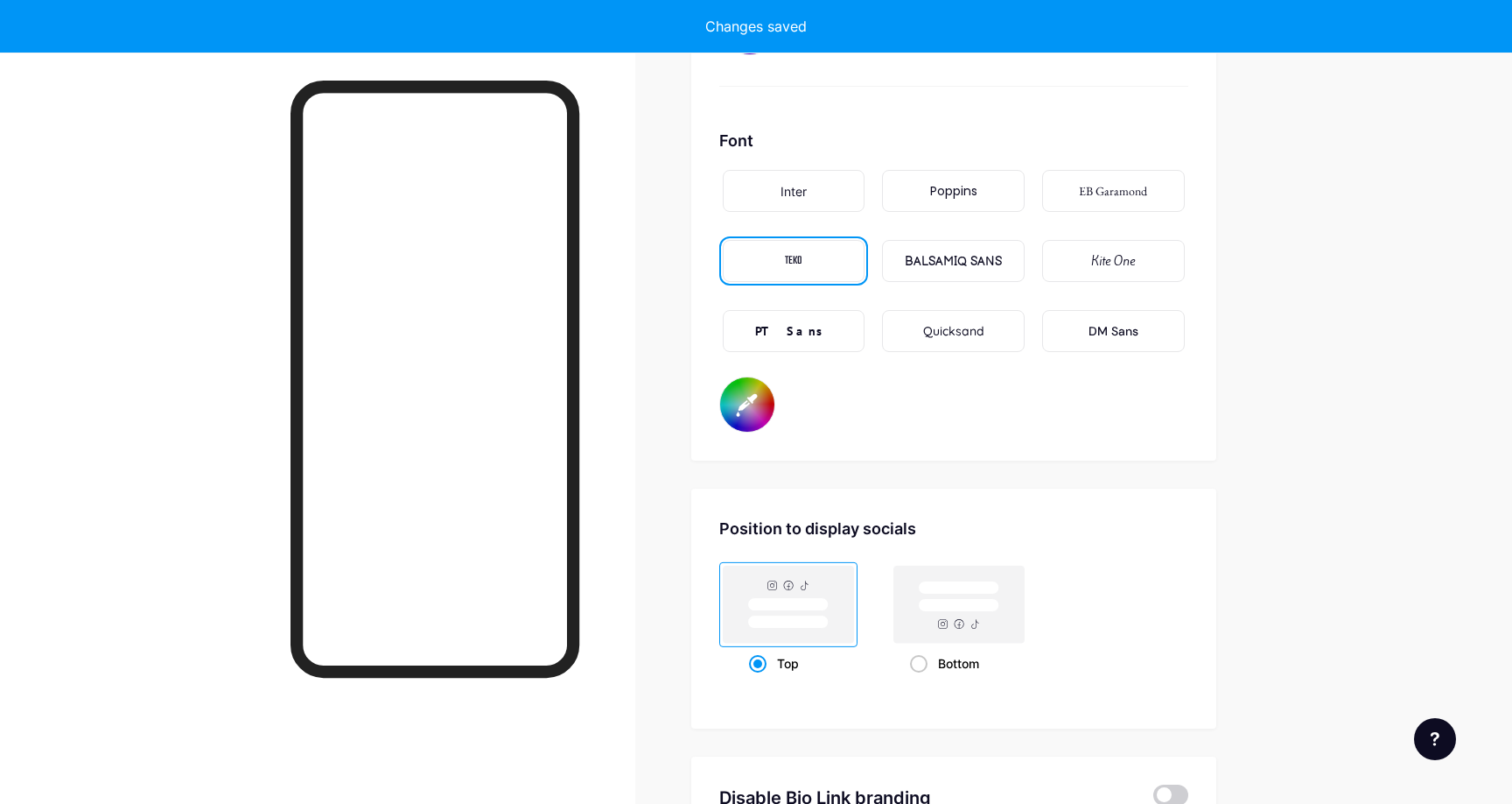
click at [774, 402] on input "#70baff" at bounding box center [747, 404] width 54 height 54
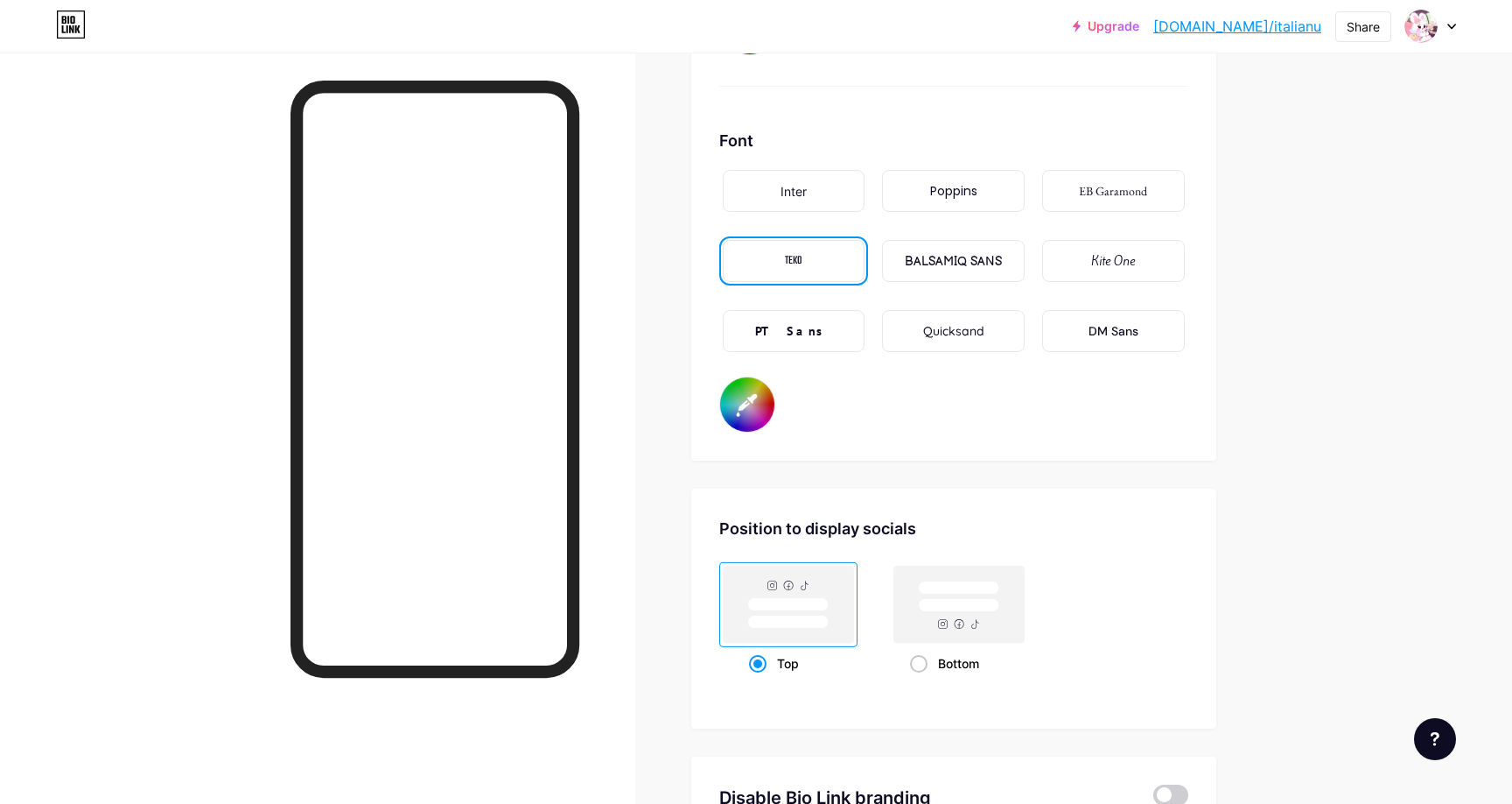
type input "#e0ff70"
drag, startPoint x: 680, startPoint y: 666, endPoint x: 689, endPoint y: 663, distance: 9.5
click at [970, 582] on rect at bounding box center [958, 588] width 80 height 13
click at [921, 679] on input "Bottom" at bounding box center [916, 685] width 11 height 11
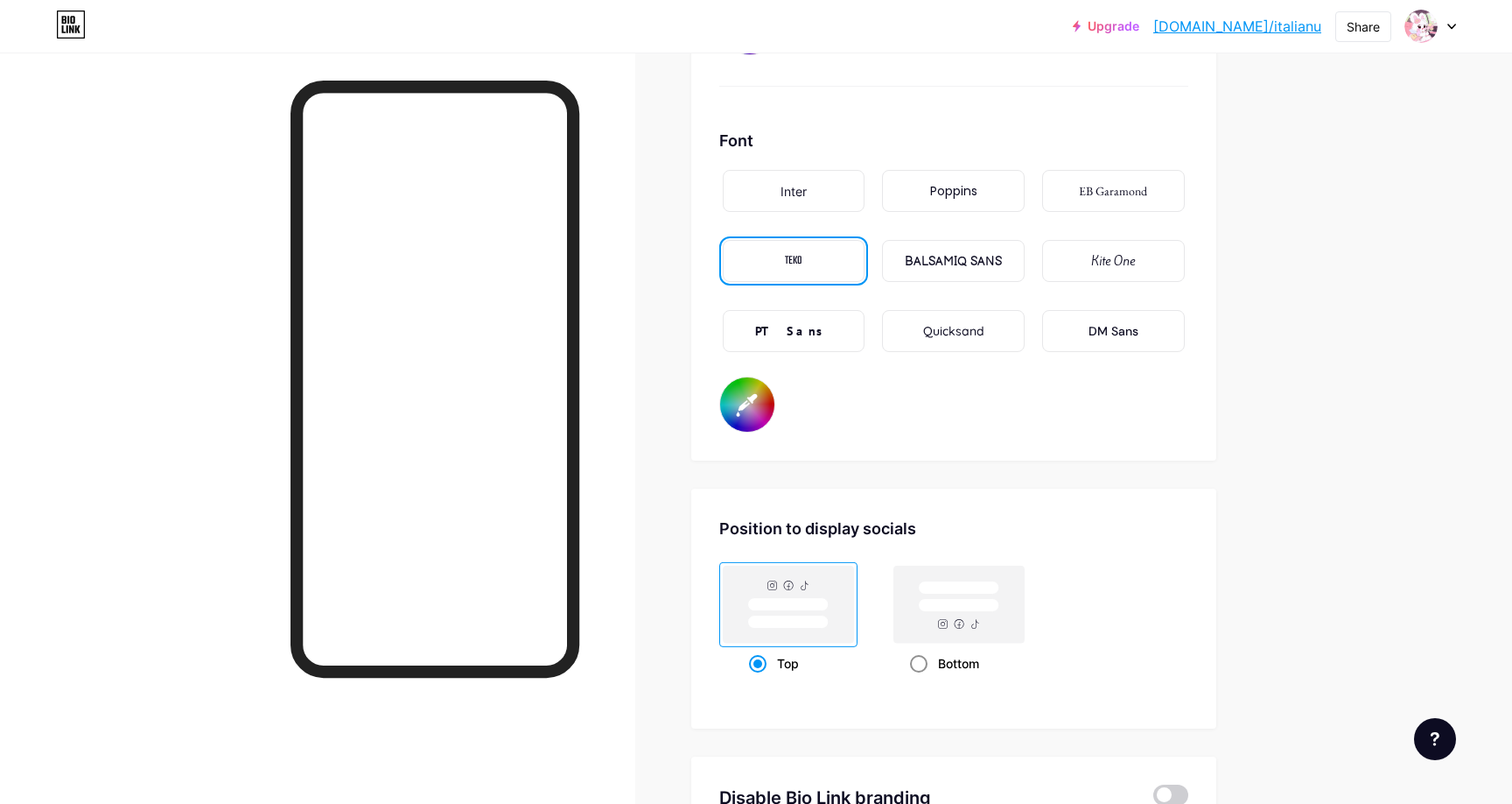
radio input "true"
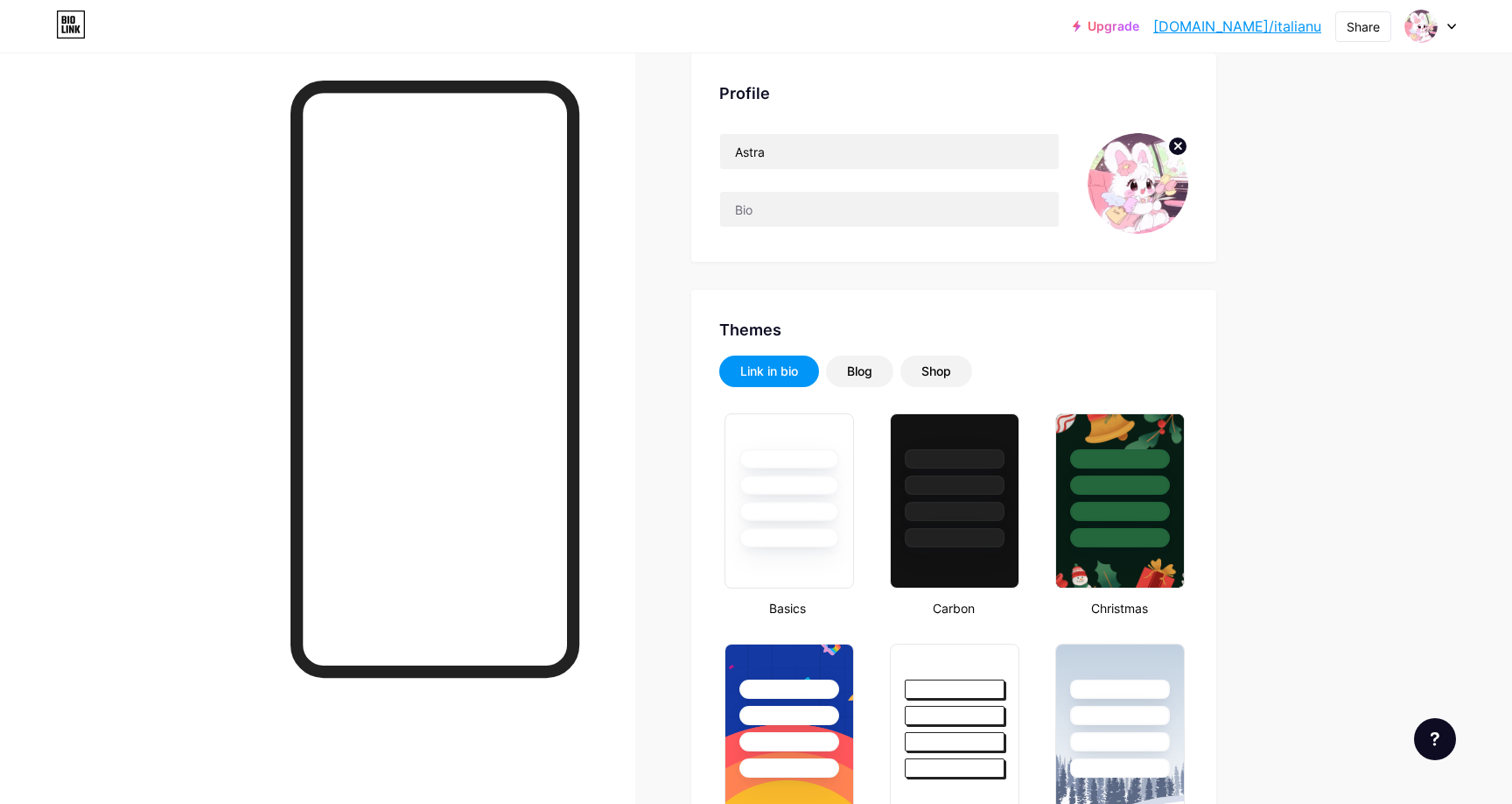
scroll to position [0, 0]
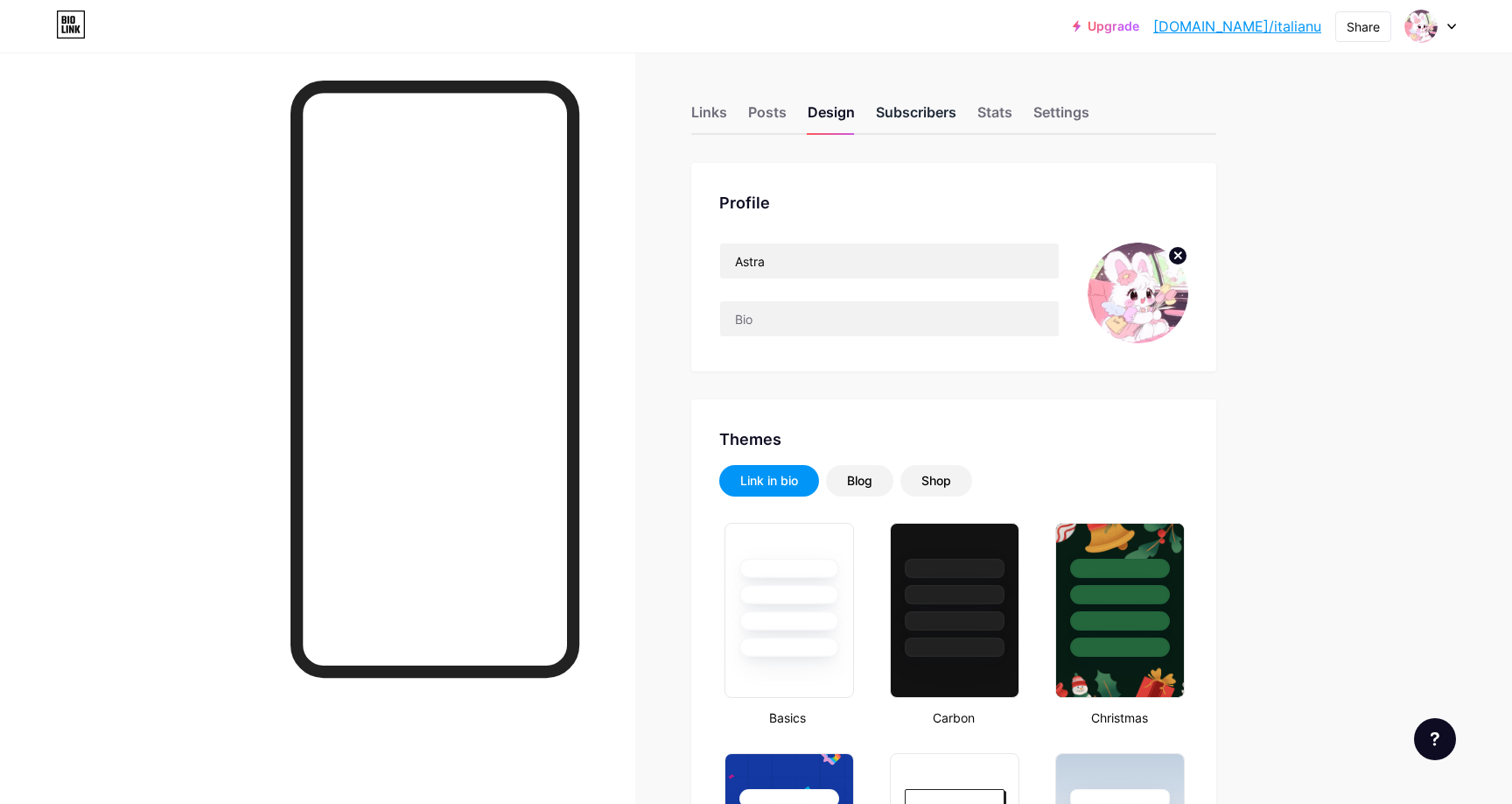
click at [921, 119] on div "Subscribers" at bounding box center [916, 116] width 80 height 32
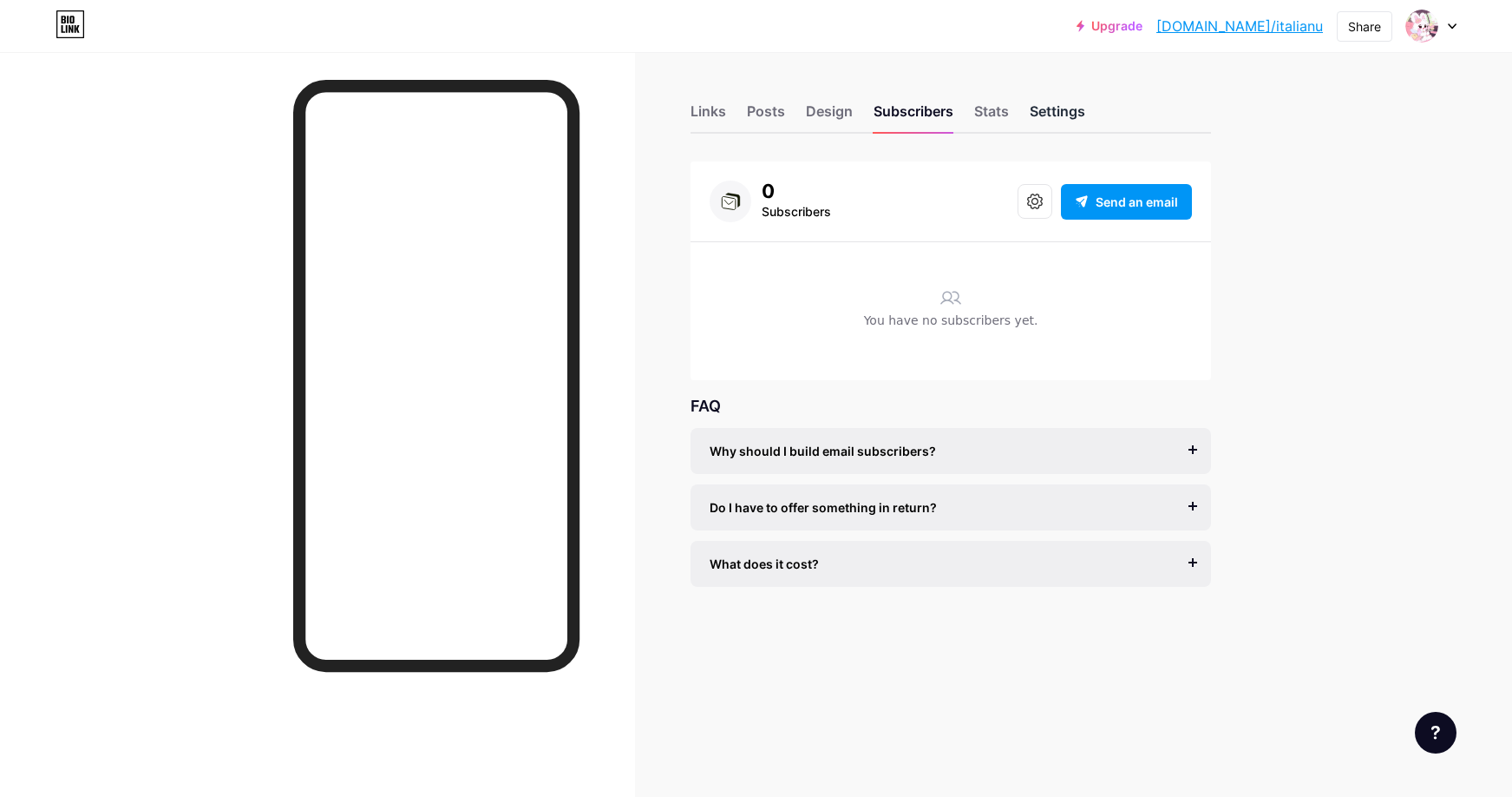
click at [1030, 113] on div "Settings" at bounding box center [1057, 115] width 56 height 31
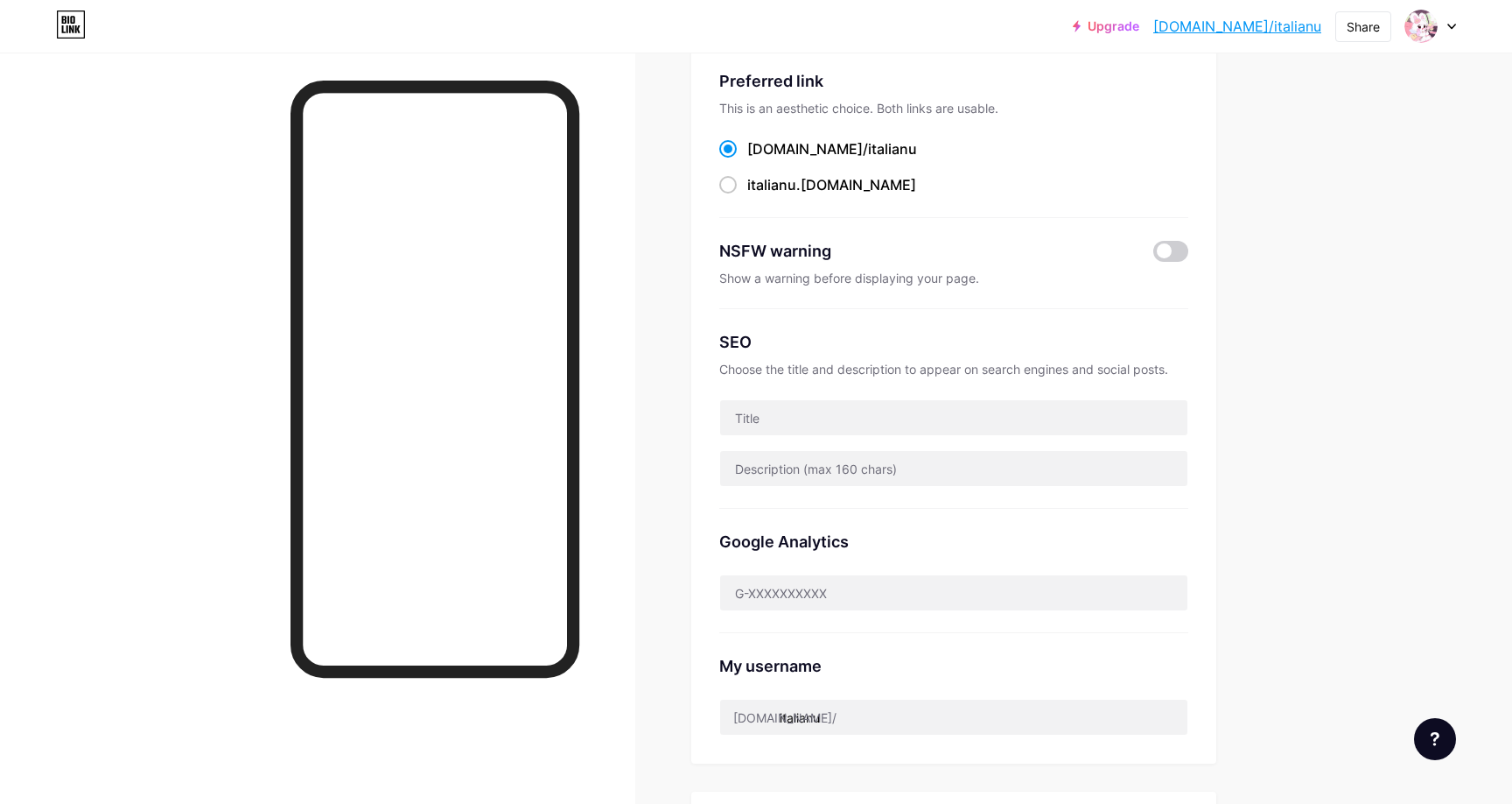
scroll to position [175, 0]
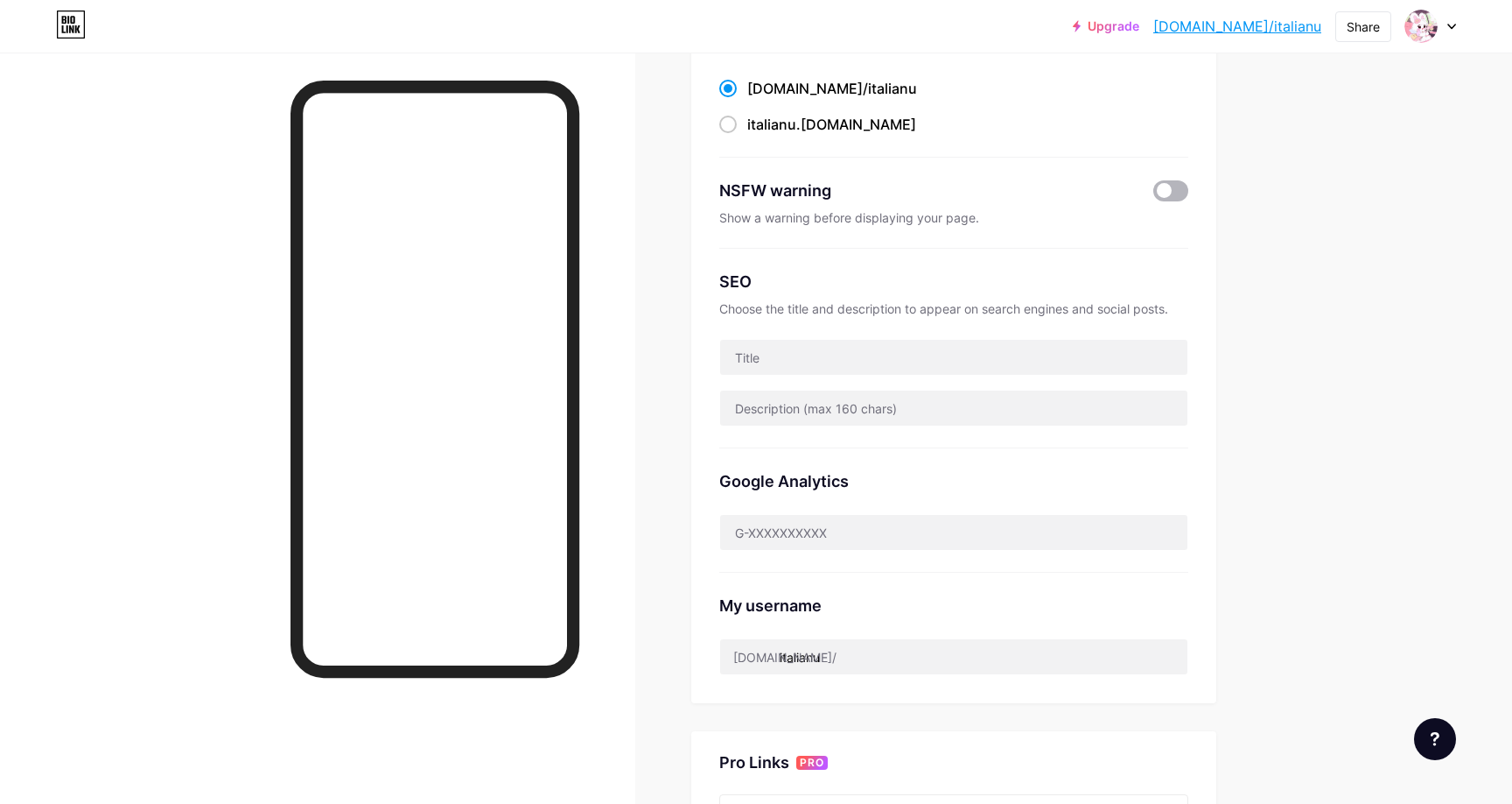
click at [1176, 195] on span at bounding box center [1170, 191] width 35 height 21
click at [1153, 195] on input "checkbox" at bounding box center [1153, 195] width 0 height 0
click at [1176, 195] on span at bounding box center [1170, 191] width 35 height 21
click at [1153, 195] on input "checkbox" at bounding box center [1153, 195] width 0 height 0
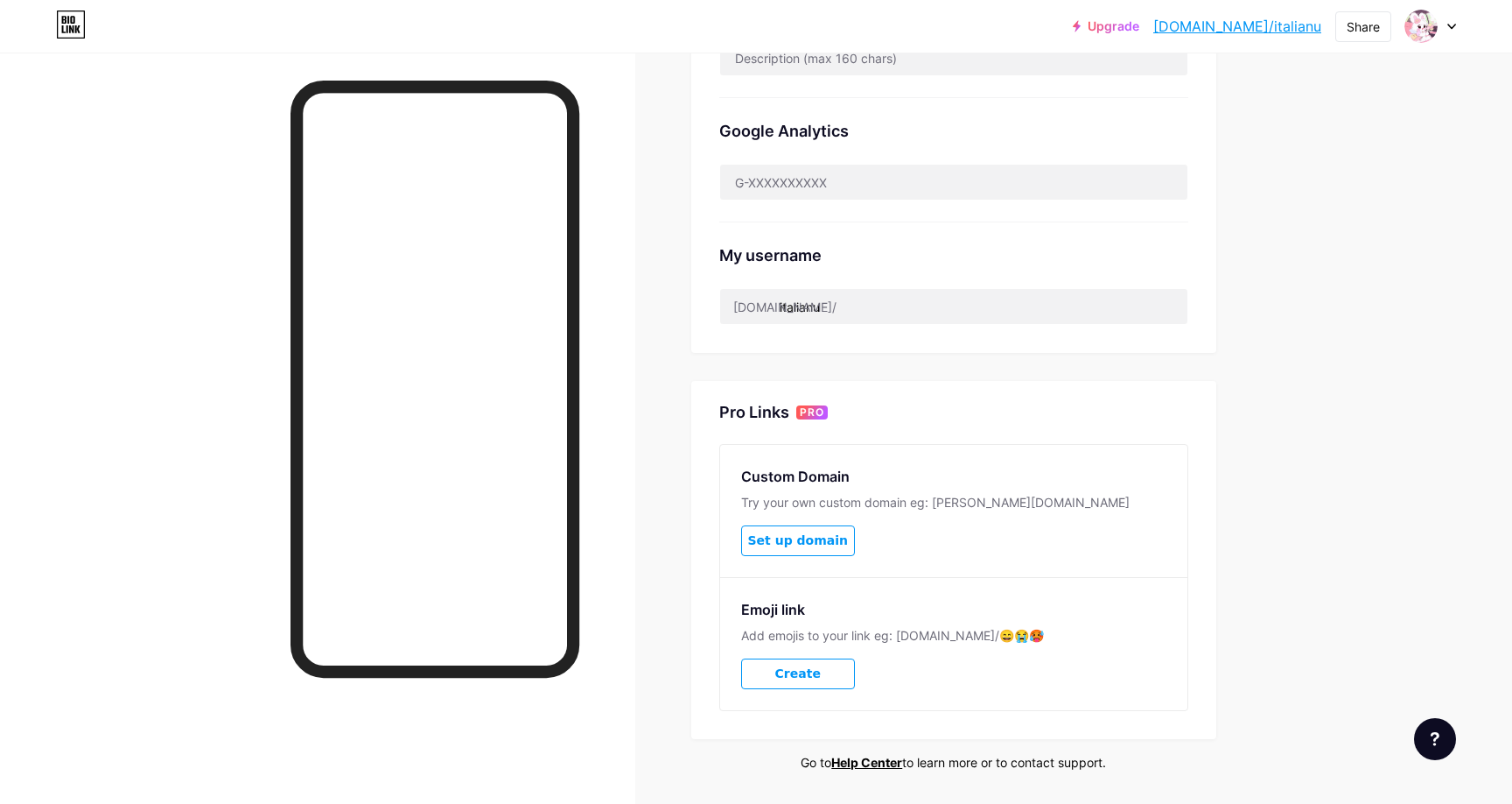
scroll to position [579, 0]
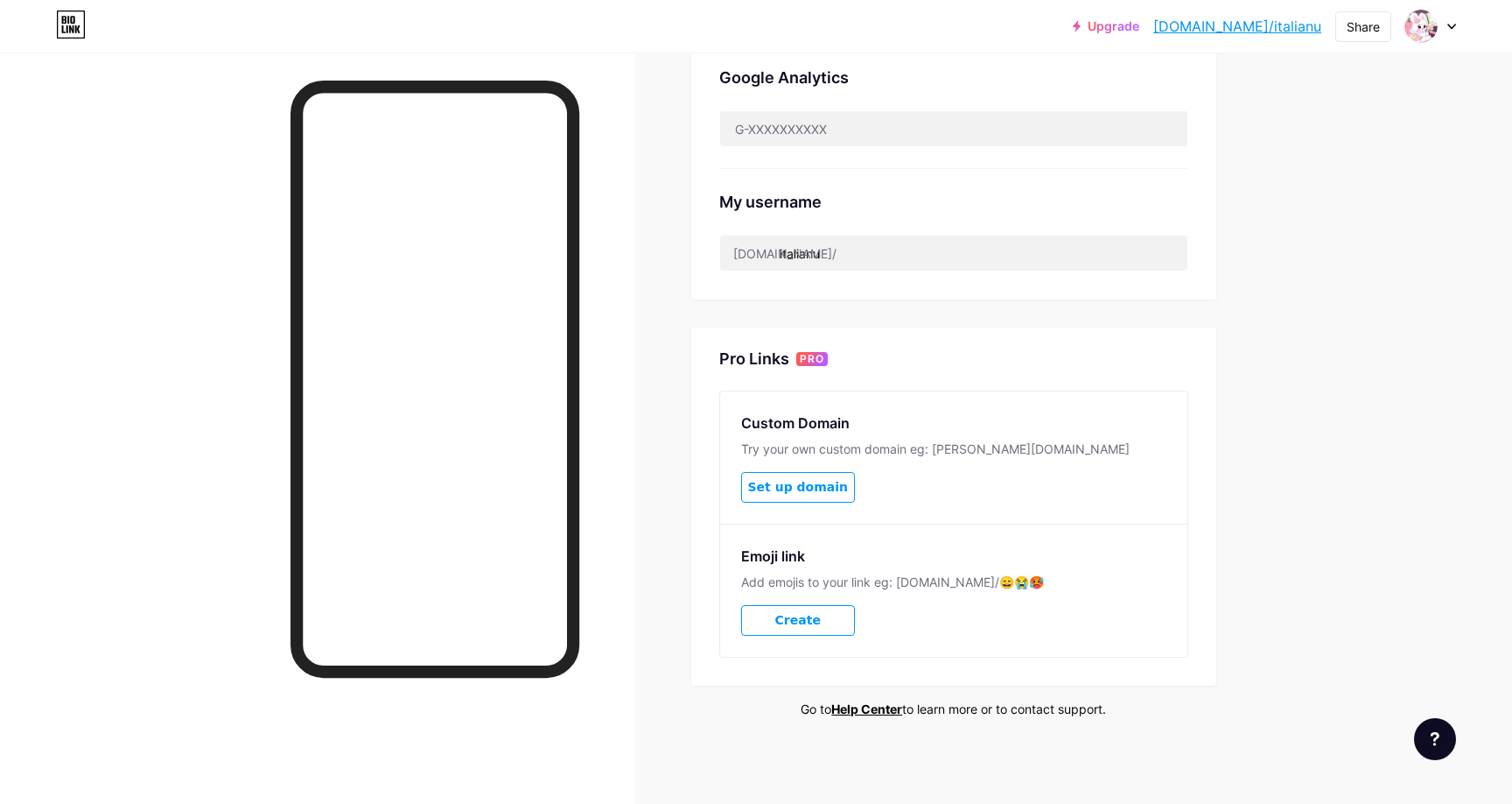
click at [836, 489] on span "Set up domain" at bounding box center [798, 487] width 100 height 15
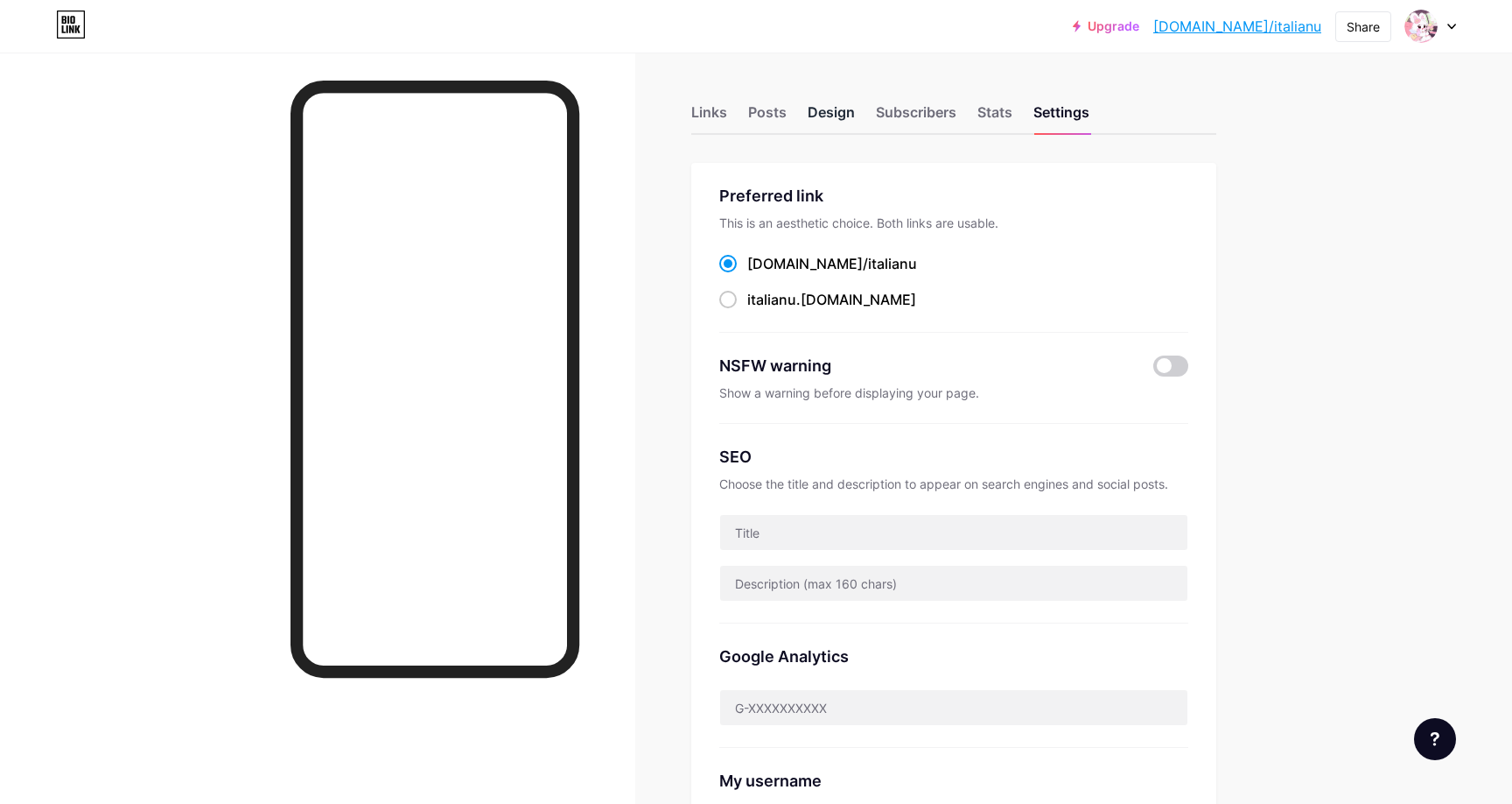
click at [836, 111] on div "Design" at bounding box center [831, 116] width 48 height 32
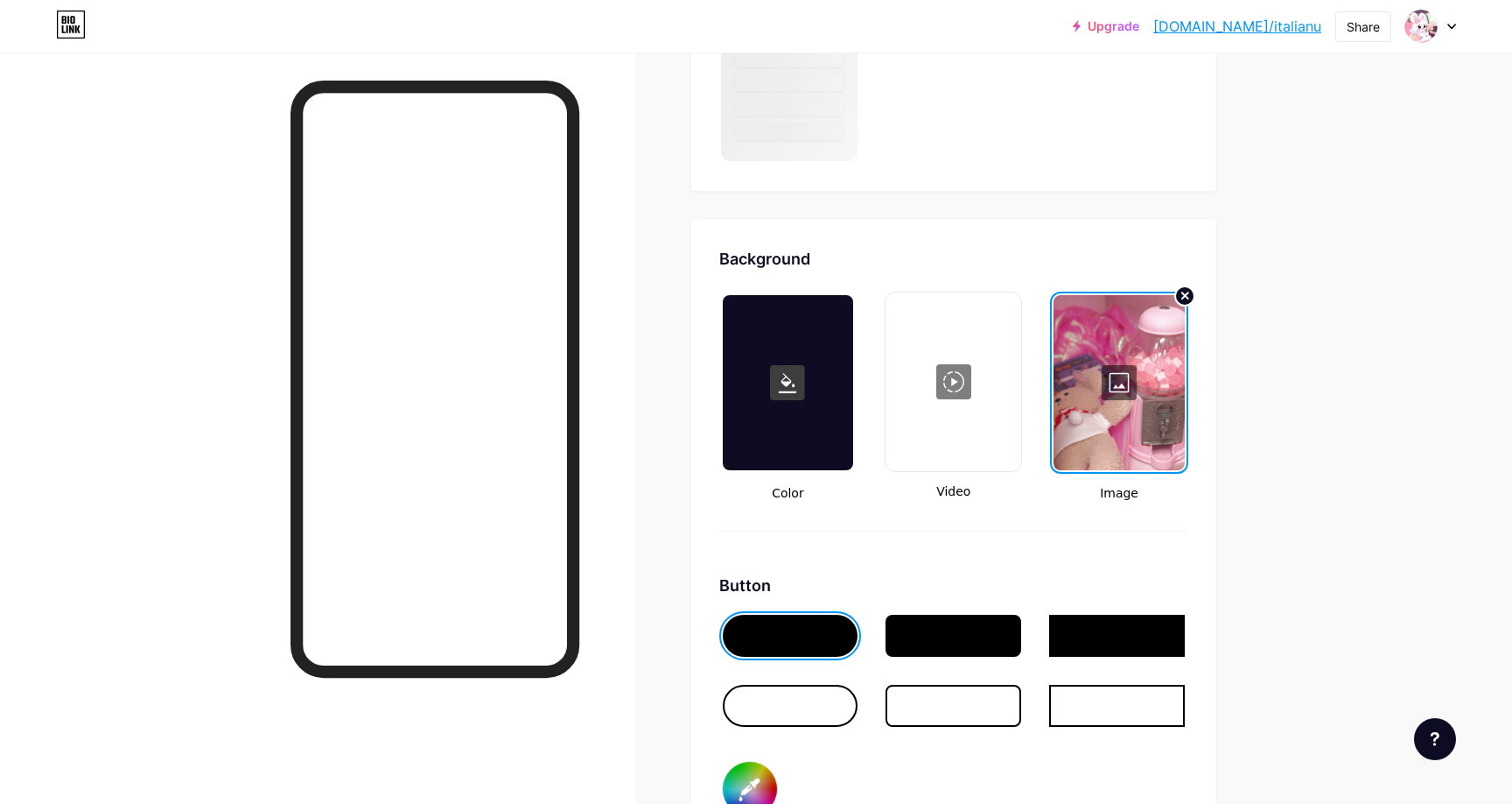
type input "#ff3d77"
type input "#e0ff70"
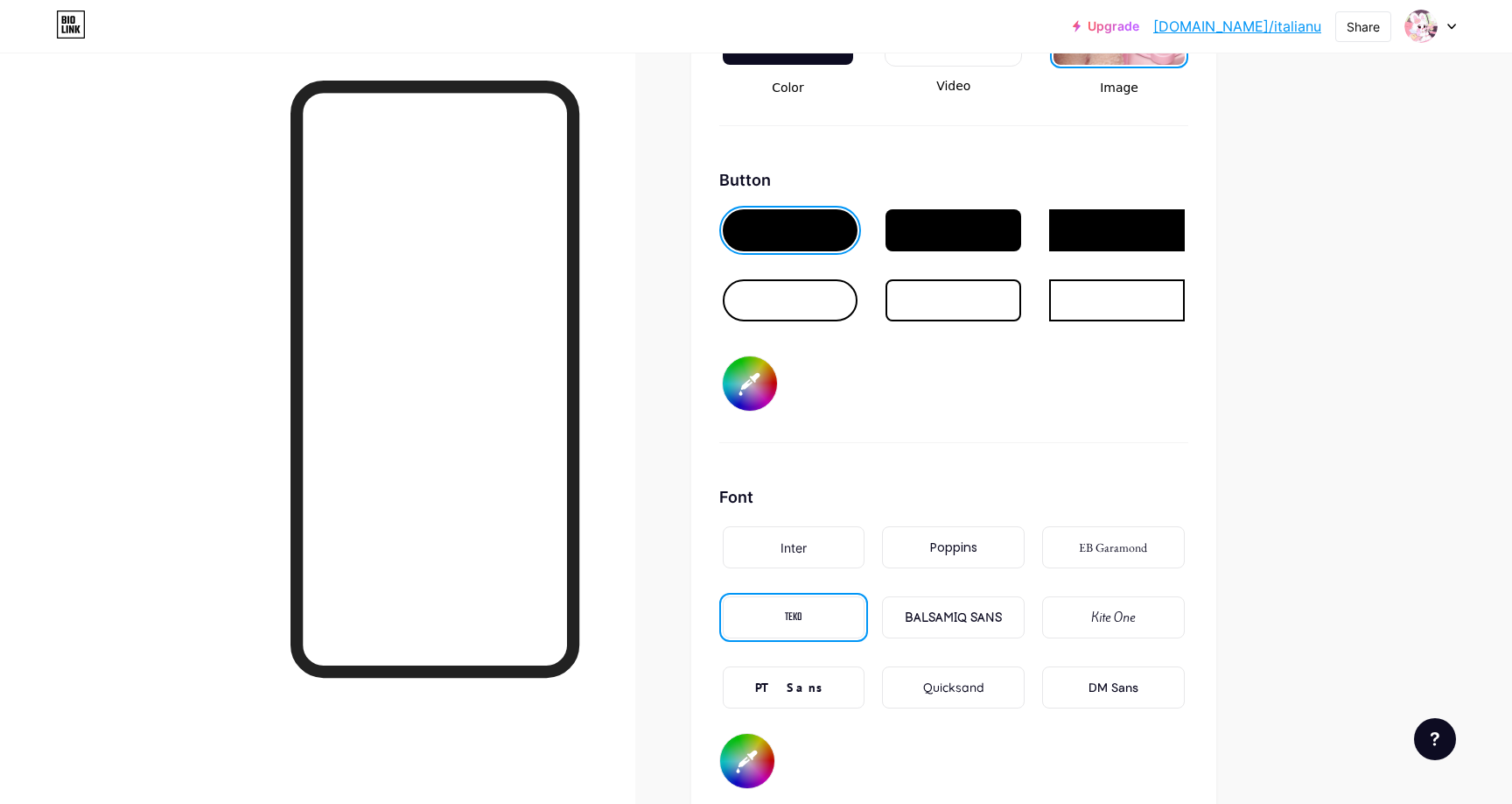
scroll to position [2557, 0]
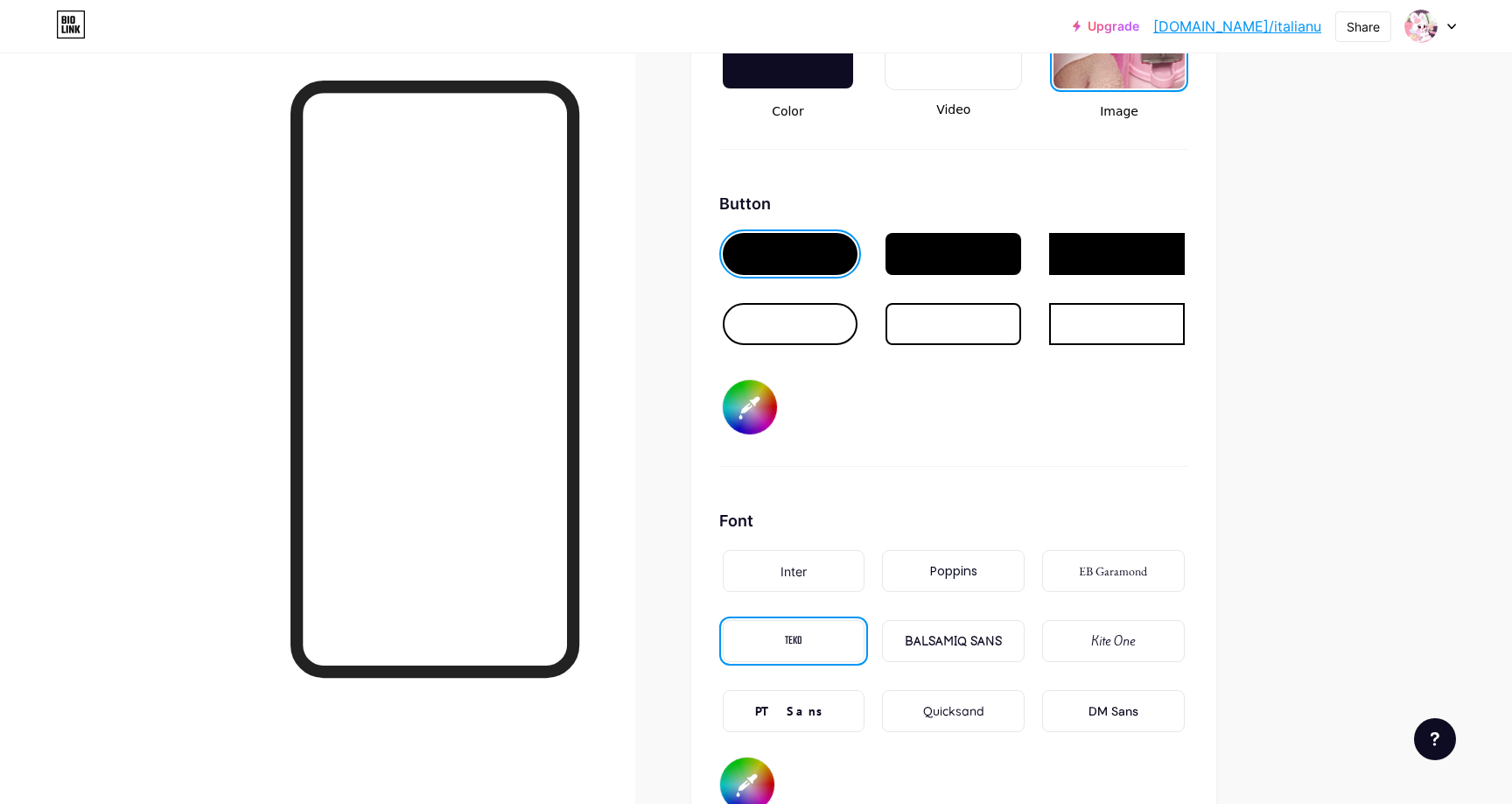
click at [766, 425] on input "#ff3d77" at bounding box center [749, 407] width 54 height 54
type input "#3dfff2"
click at [988, 460] on div "Button #3dfff2" at bounding box center [954, 329] width 469 height 275
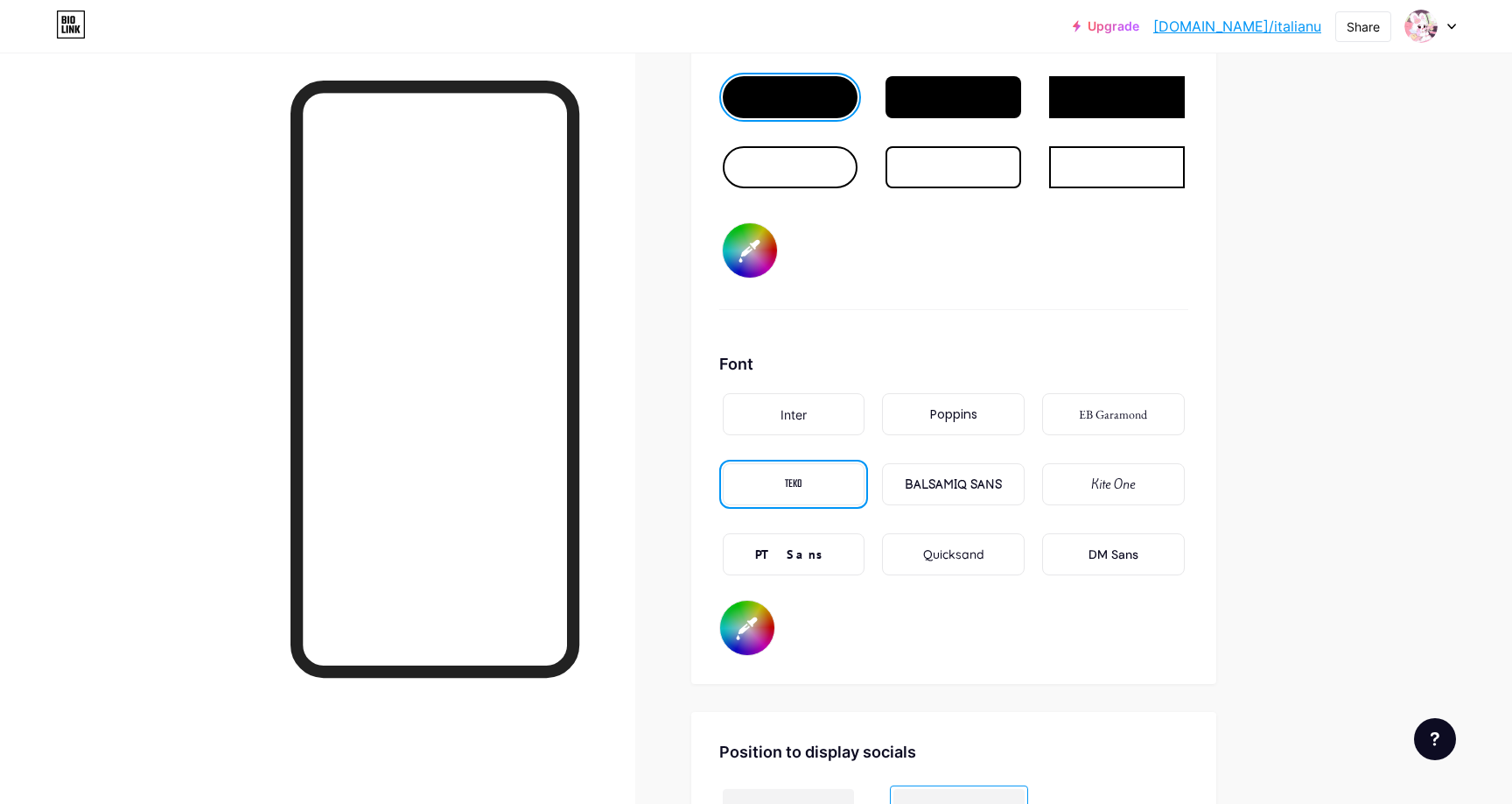
scroll to position [2994, 0]
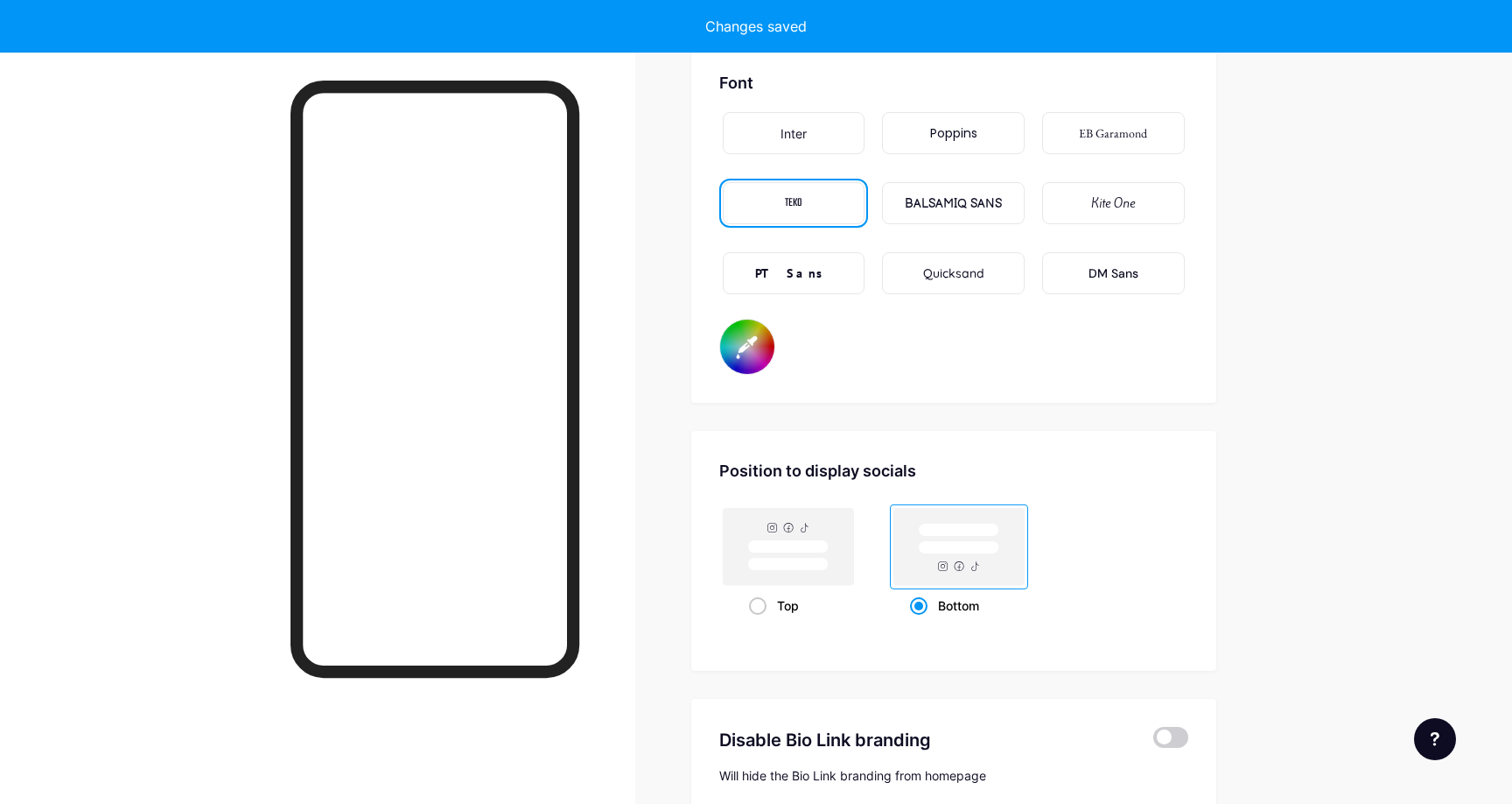
click at [745, 342] on input "#e0ff70" at bounding box center [747, 347] width 54 height 54
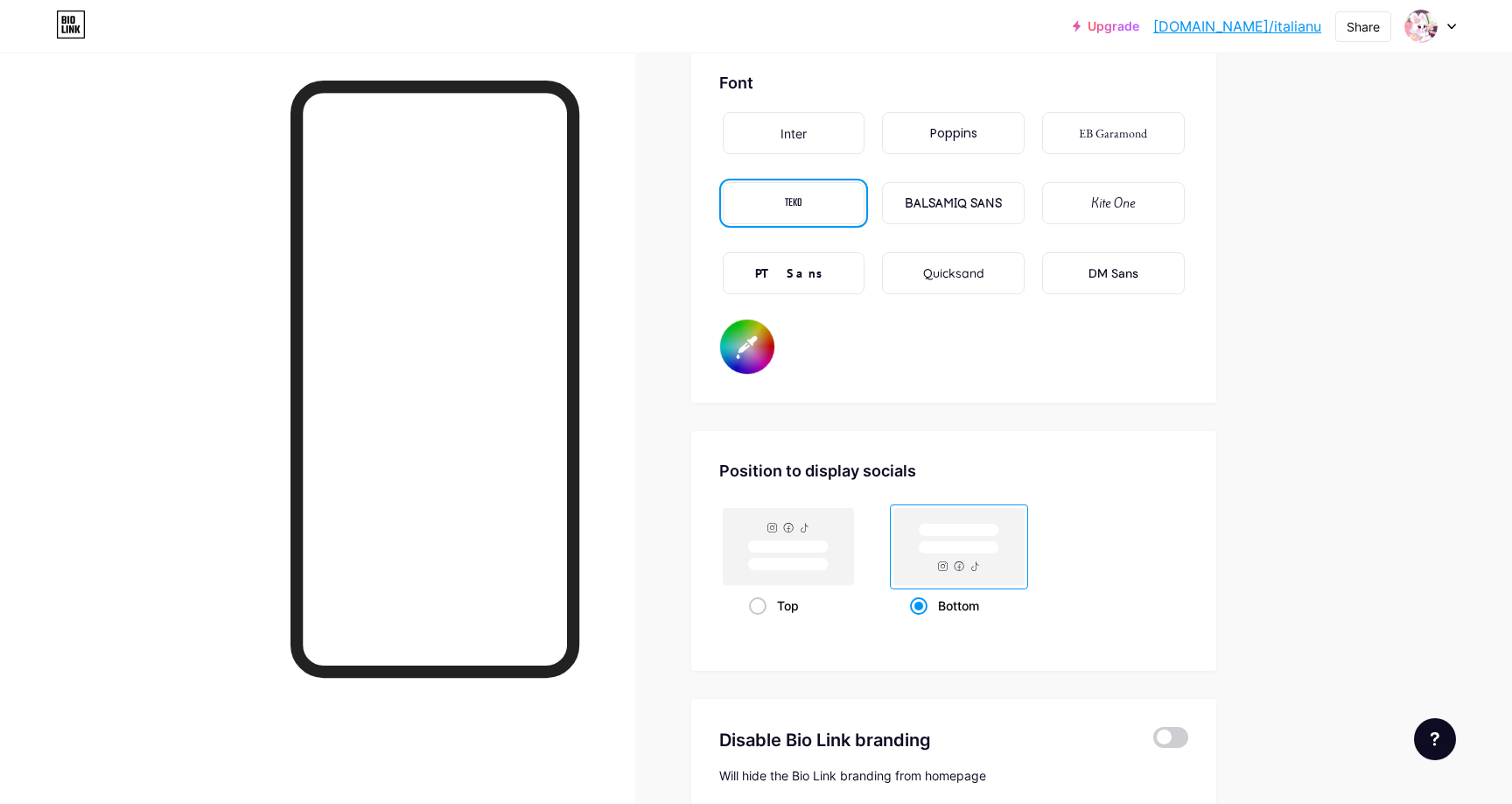
type input "#a270ff"
click at [701, 569] on div "Position to display socials Top Bottom" at bounding box center [954, 550] width 525 height 240
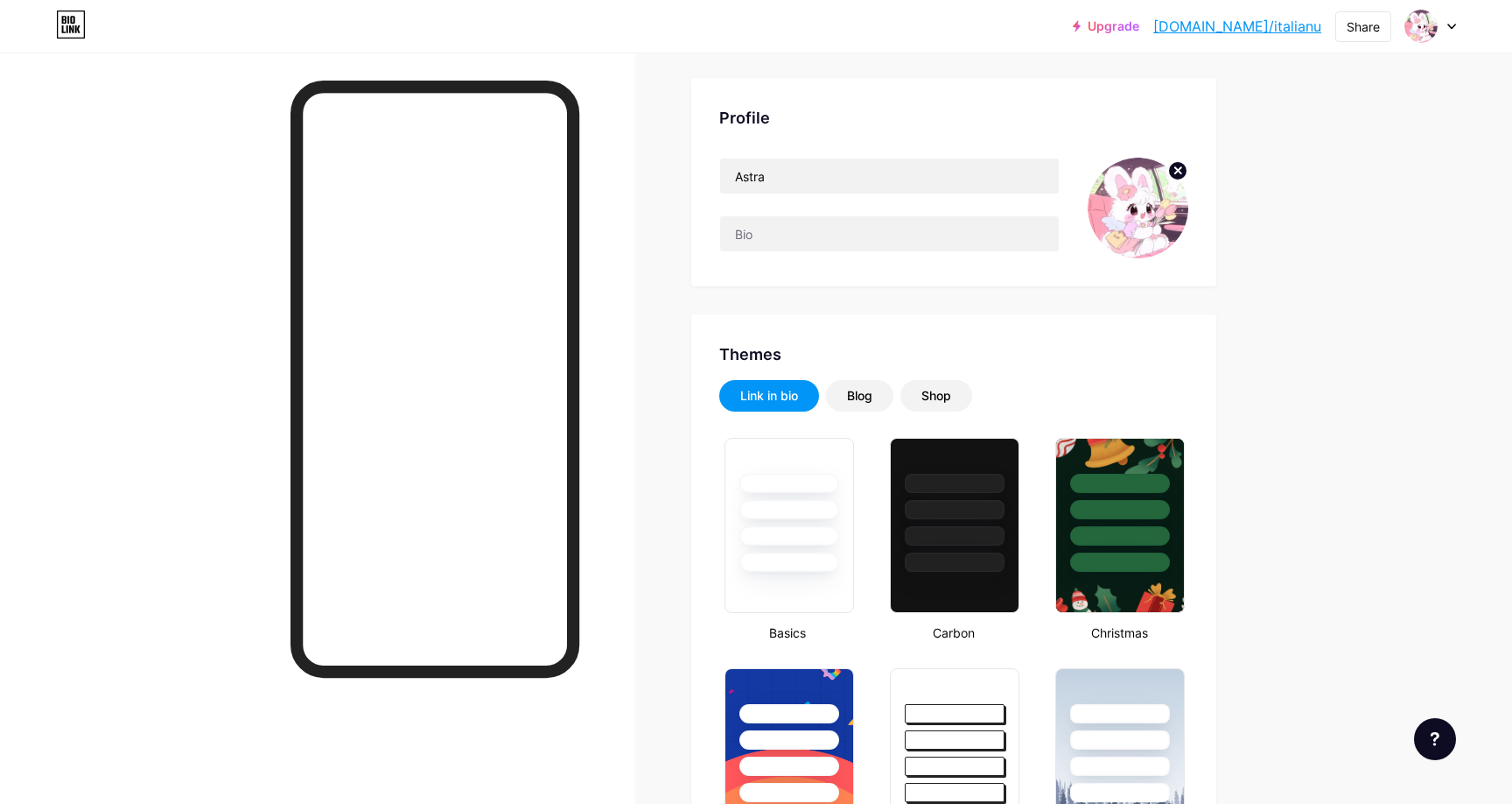
scroll to position [0, 0]
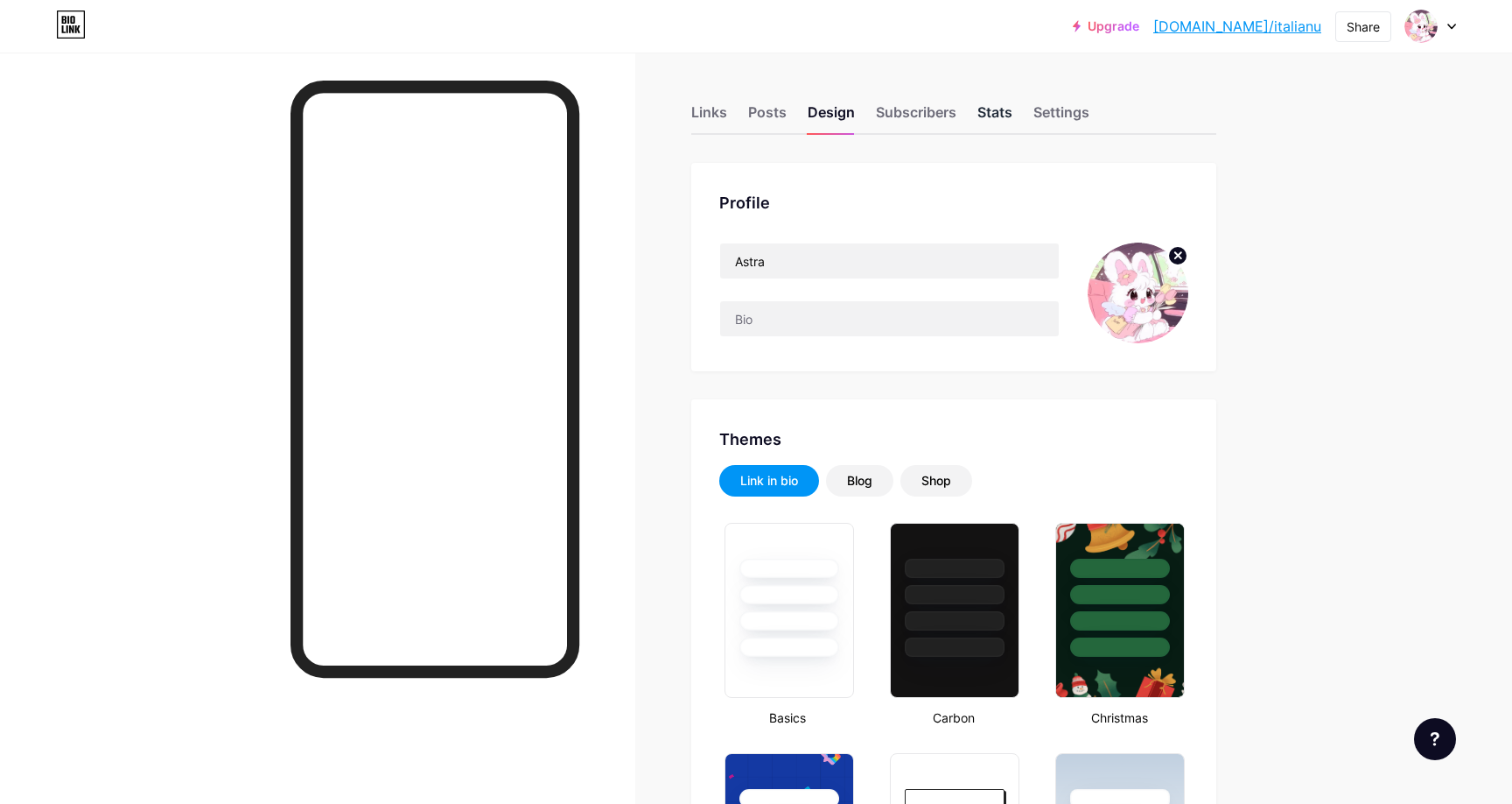
click at [1007, 115] on div "Stats" at bounding box center [995, 116] width 35 height 32
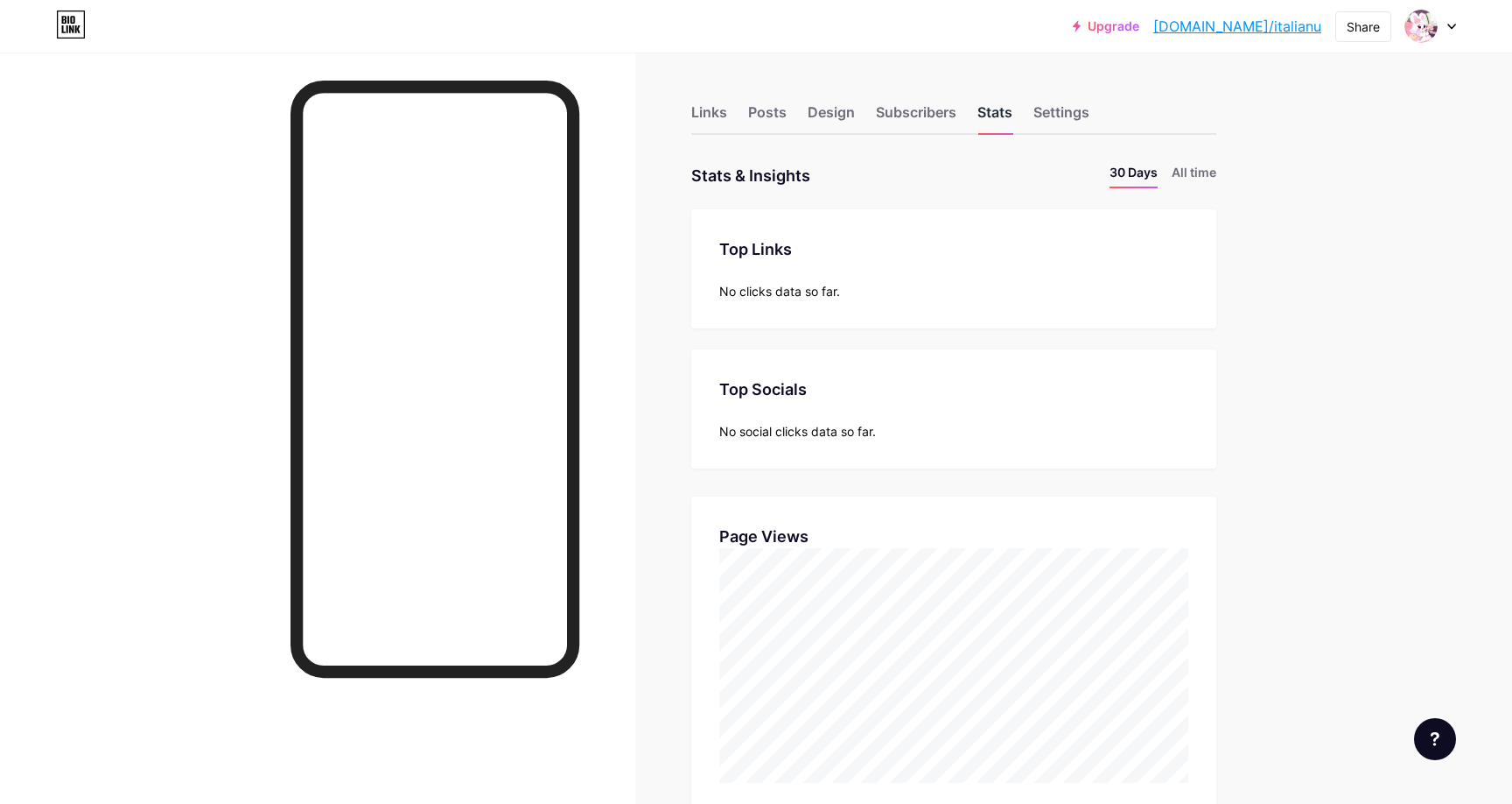
scroll to position [804, 1512]
click at [718, 108] on div "Links" at bounding box center [709, 116] width 36 height 32
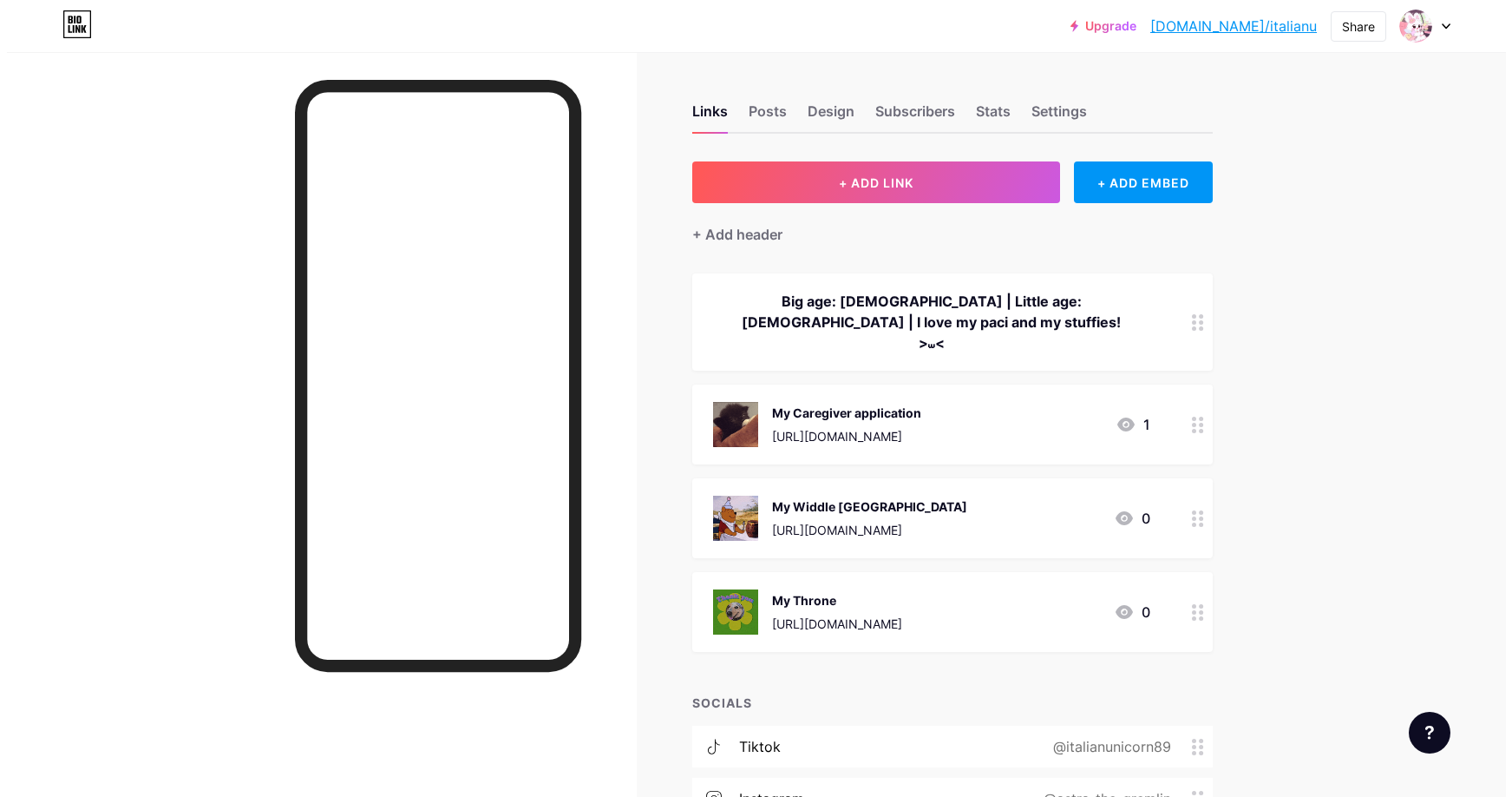
scroll to position [140, 0]
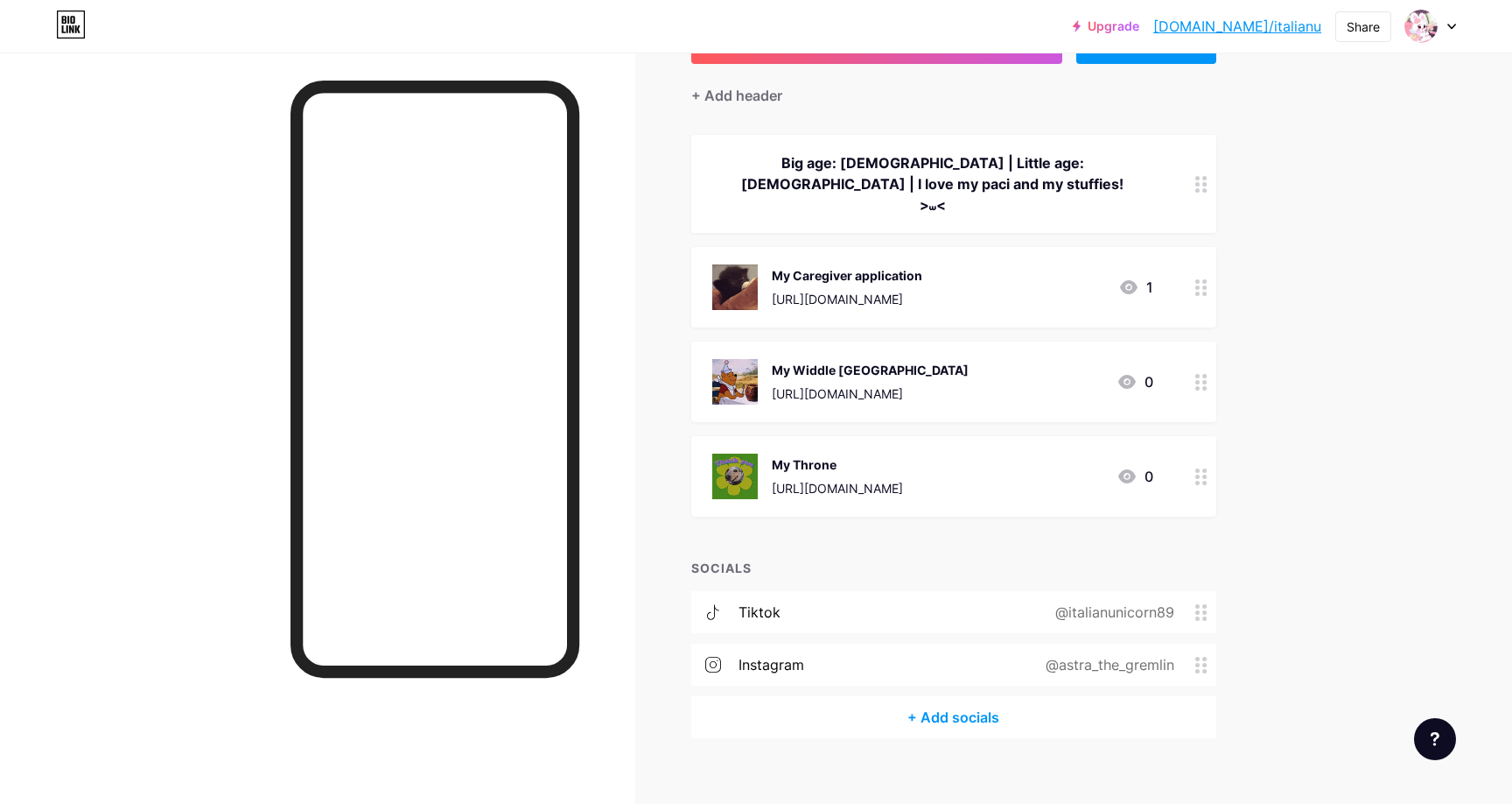
click at [976, 696] on div "+ Add socials" at bounding box center [954, 717] width 525 height 42
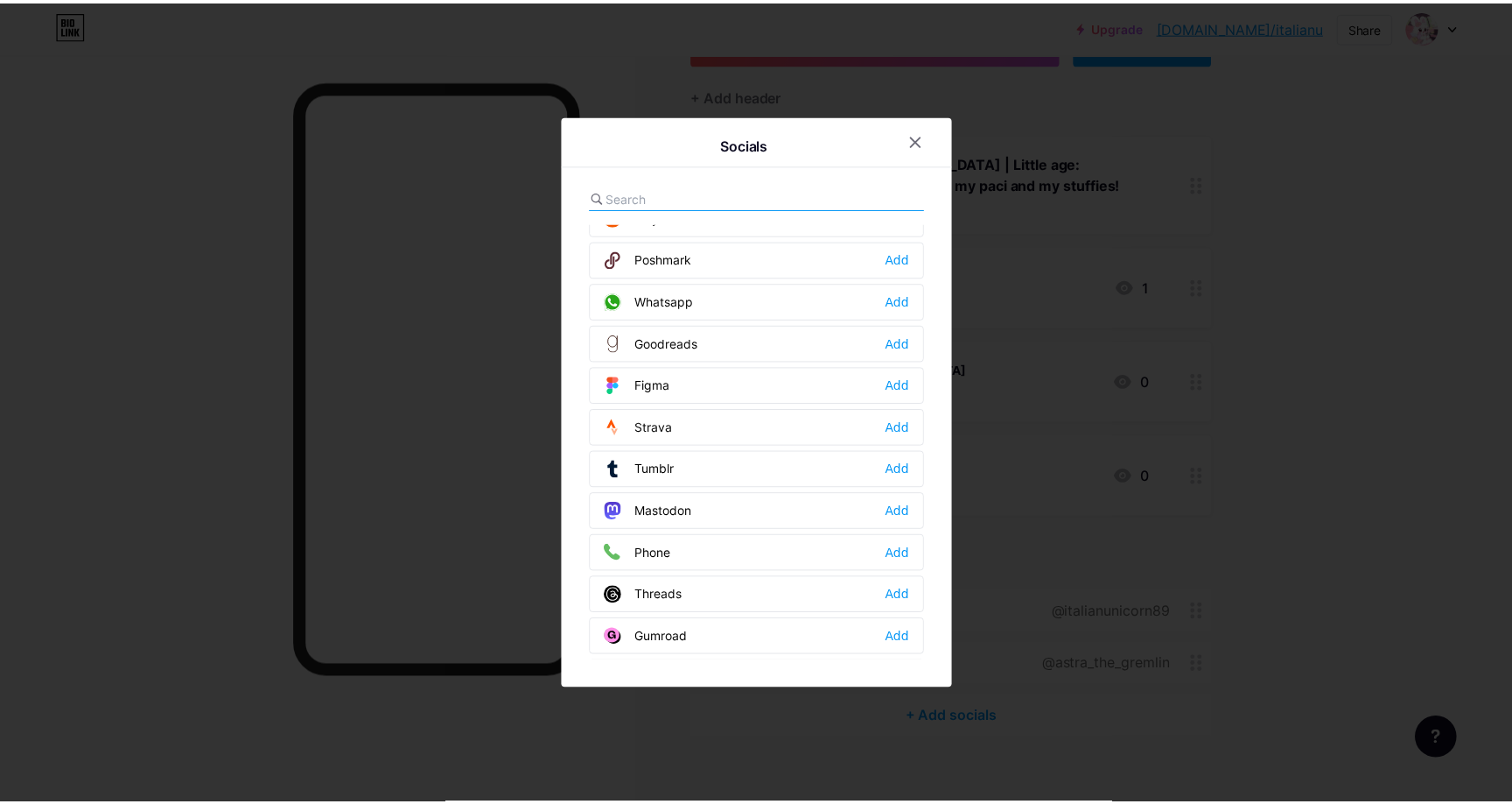
scroll to position [1579, 0]
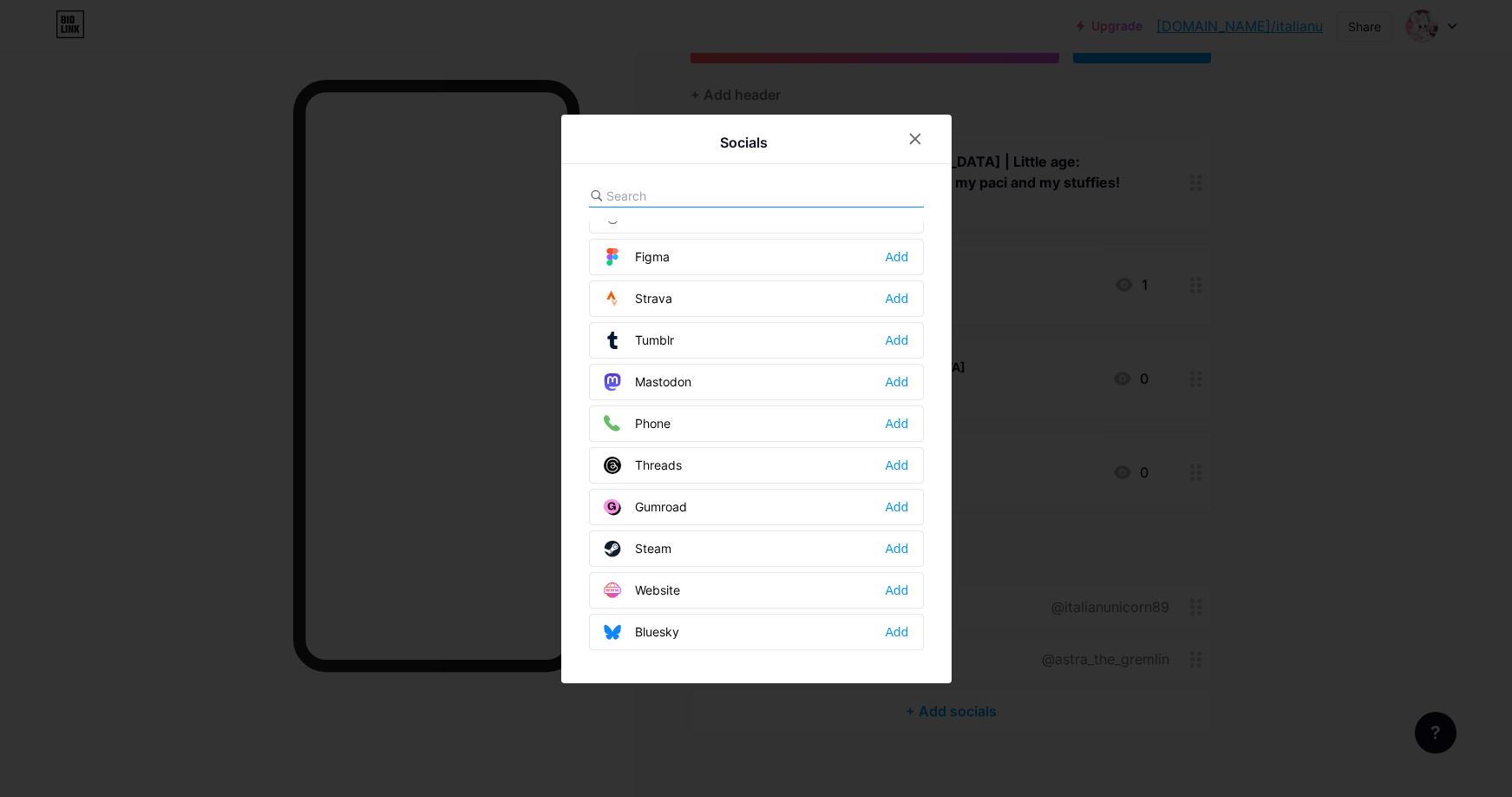
click at [301, 669] on div at bounding box center [756, 398] width 1512 height 797
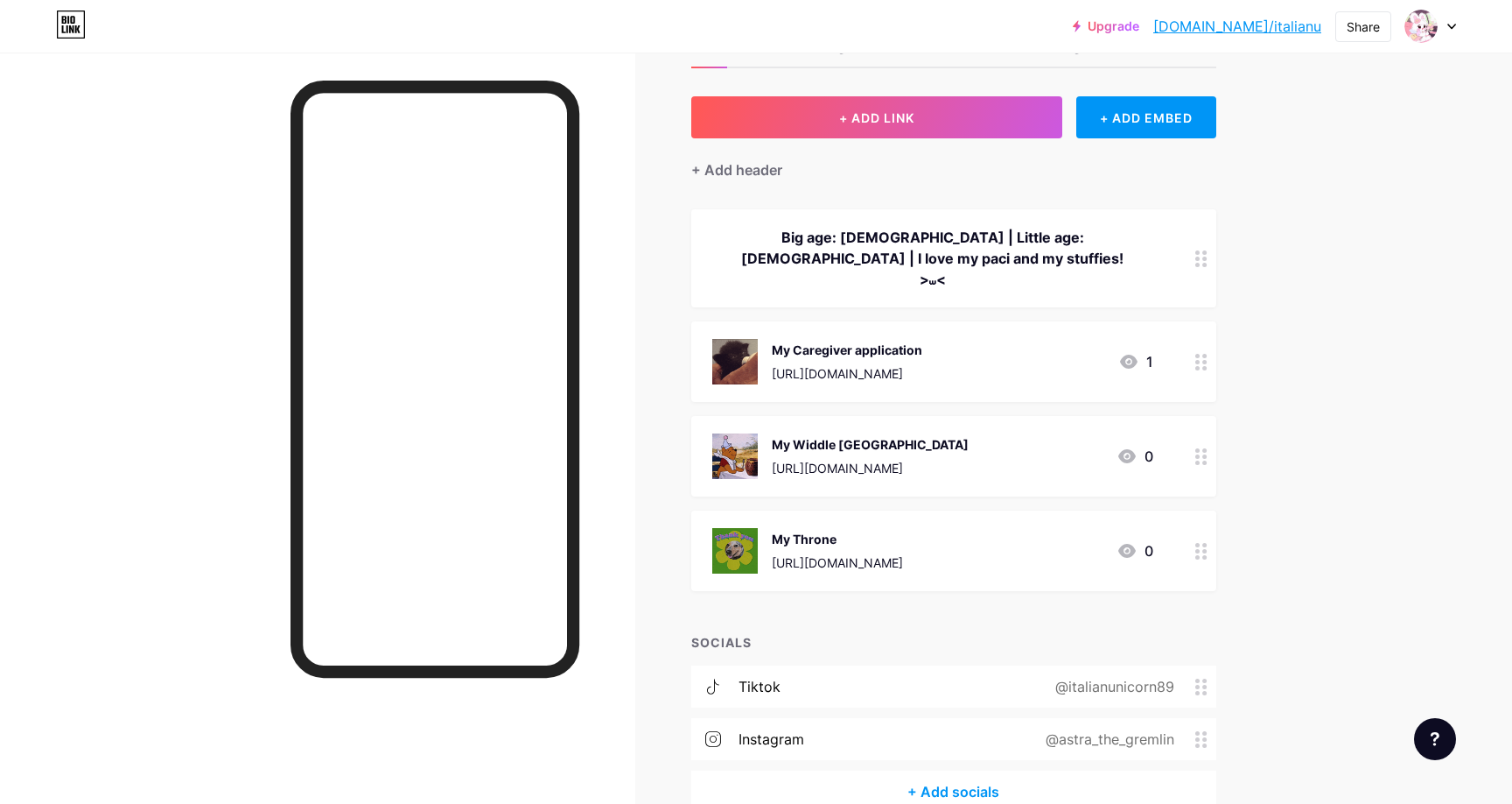
scroll to position [0, 0]
